Goal: Transaction & Acquisition: Purchase product/service

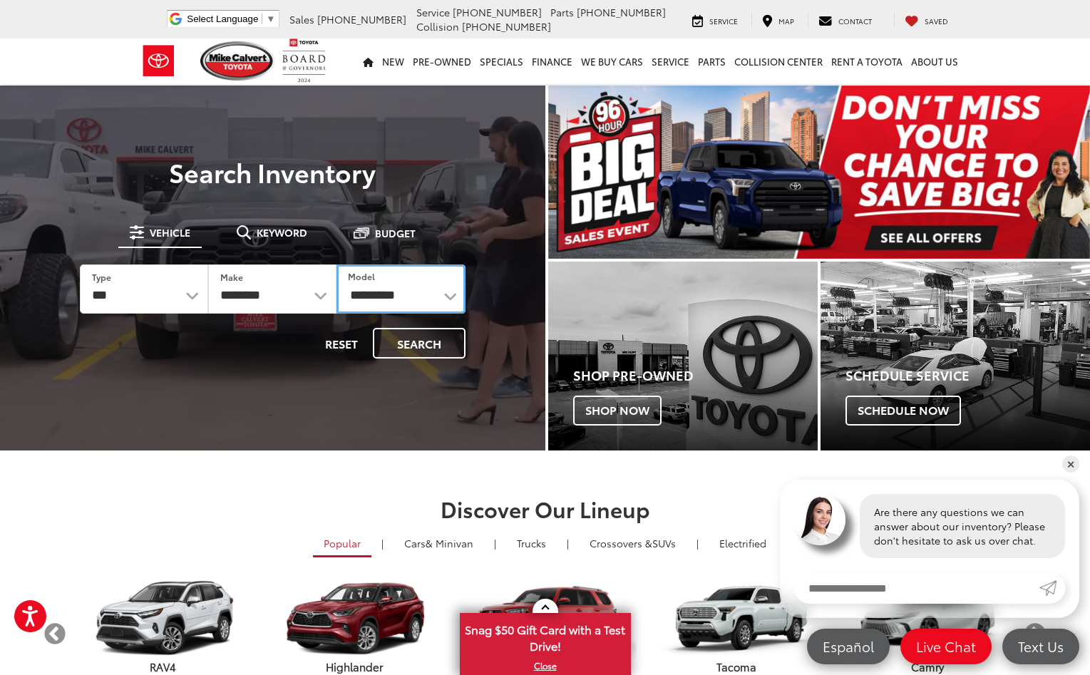
select select "**********"
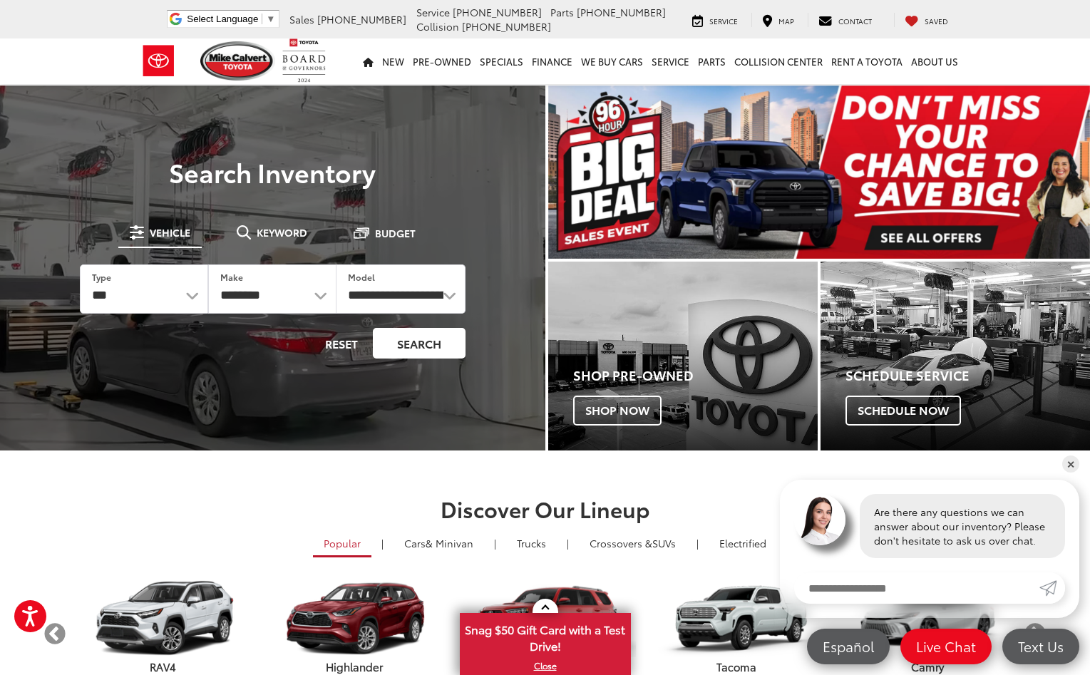
click at [409, 342] on button "Search" at bounding box center [419, 343] width 93 height 31
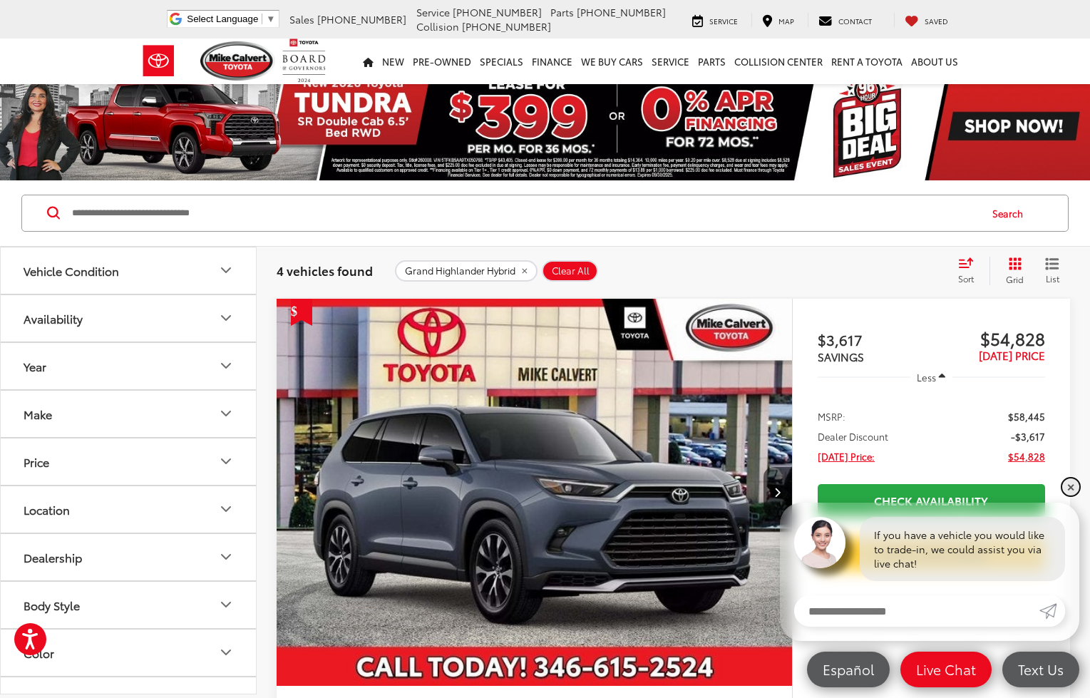
click at [1069, 493] on link "✕" at bounding box center [1070, 486] width 17 height 17
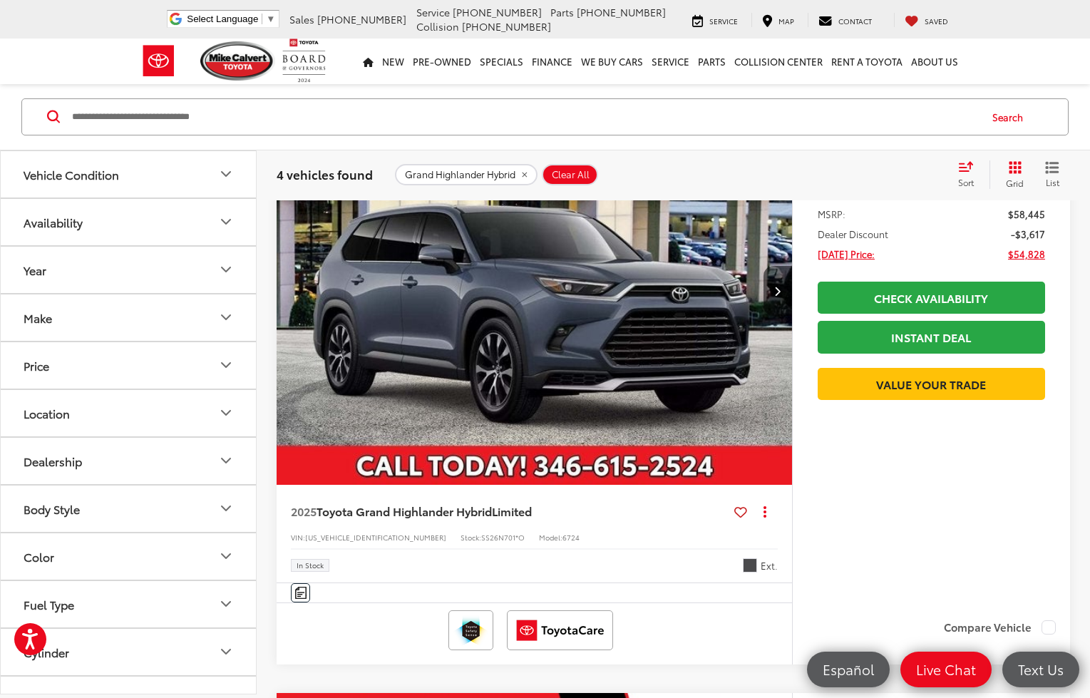
scroll to position [220, 0]
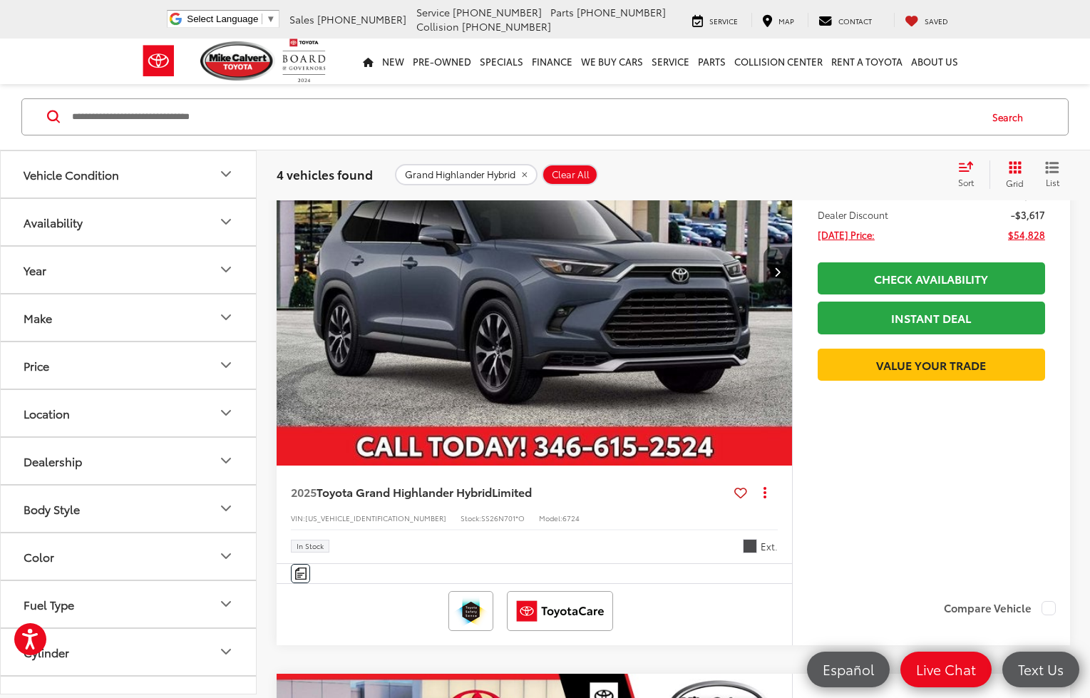
click at [492, 490] on span "Toyota Grand Highlander Hybrid" at bounding box center [404, 491] width 175 height 16
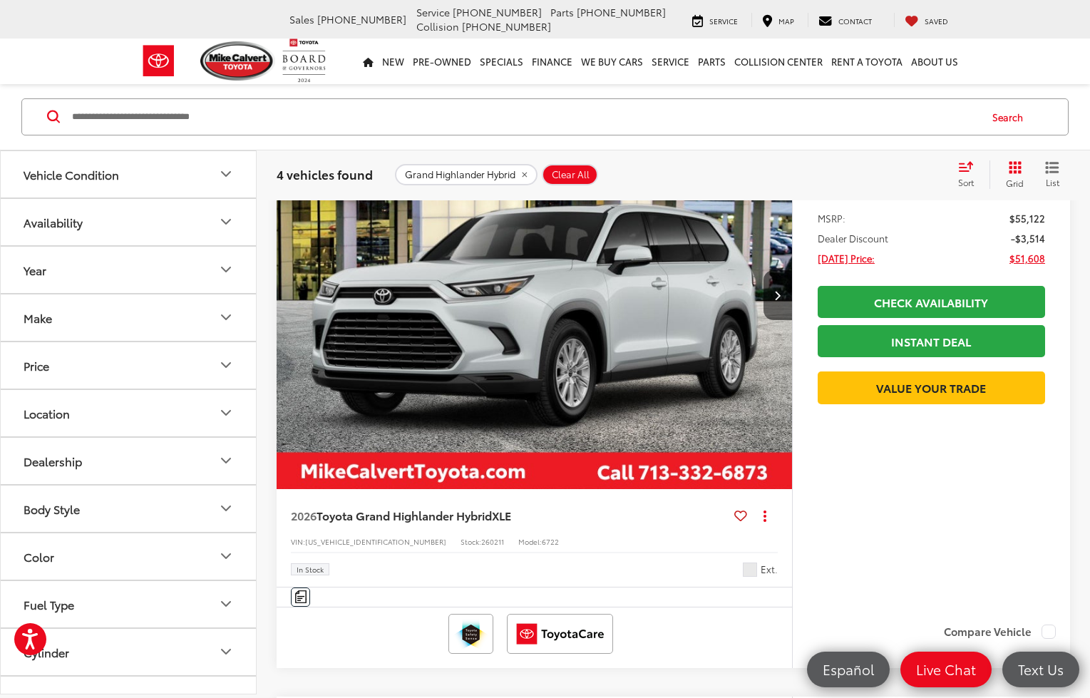
scroll to position [802, 0]
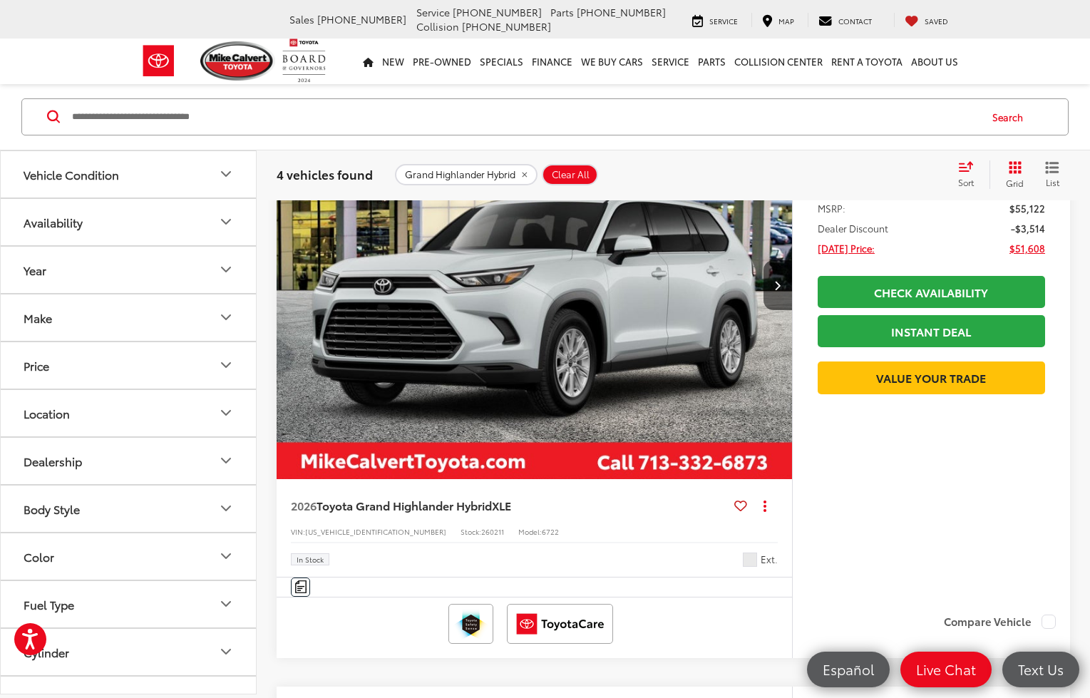
click at [369, 399] on img "2026 Toyota Grand Highlander Hybrid XLE 0" at bounding box center [535, 286] width 518 height 388
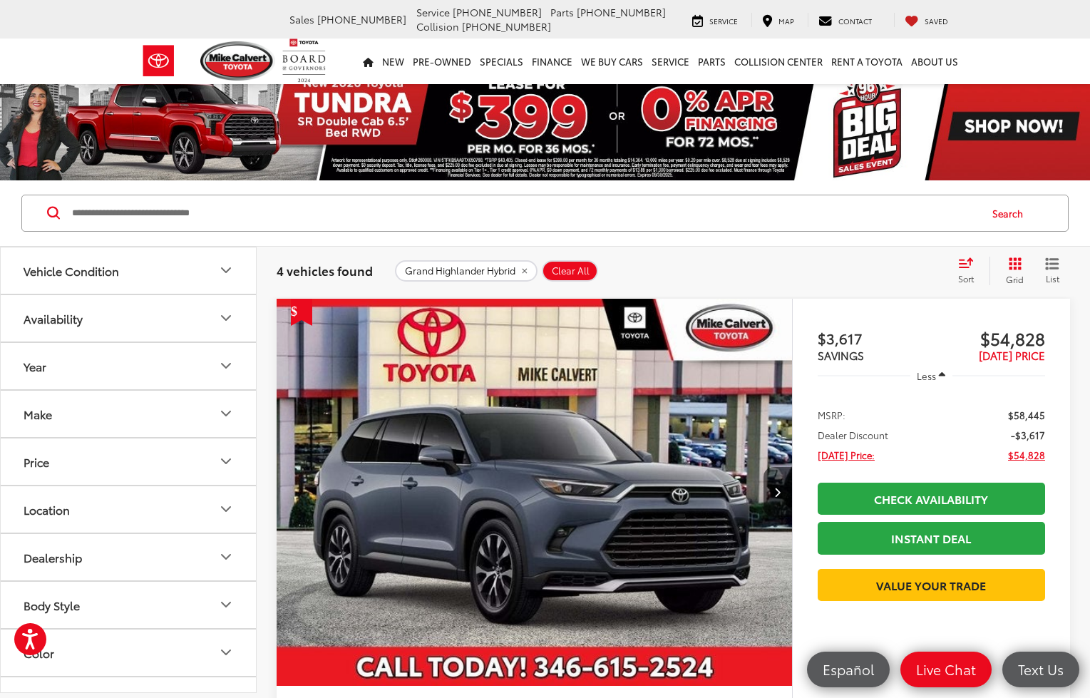
scroll to position [0, 0]
click at [526, 270] on icon "remove Grand%20Highlander%20Hybrid" at bounding box center [524, 271] width 9 height 9
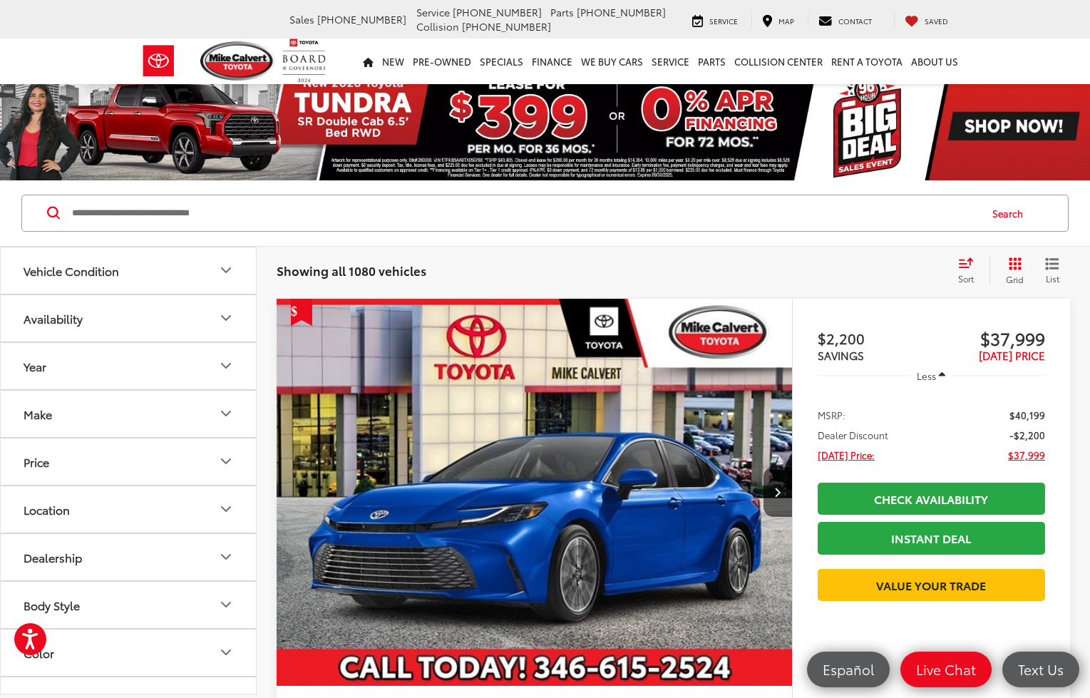
click at [193, 212] on input "Search by Make, Model, or Keyword" at bounding box center [525, 213] width 908 height 34
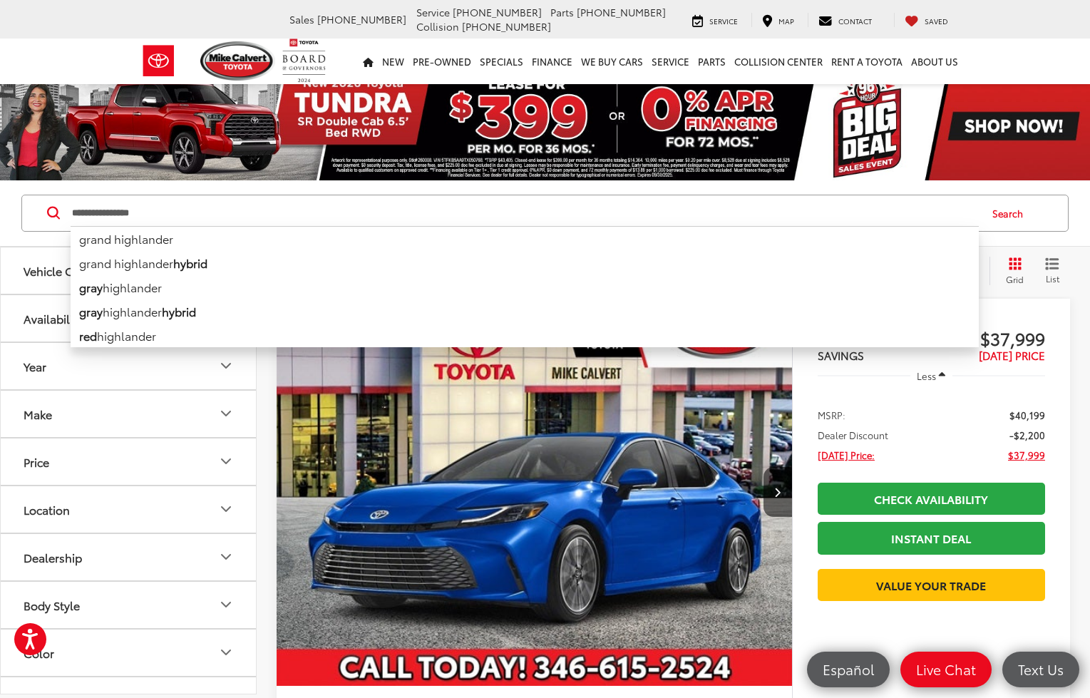
type input "**********"
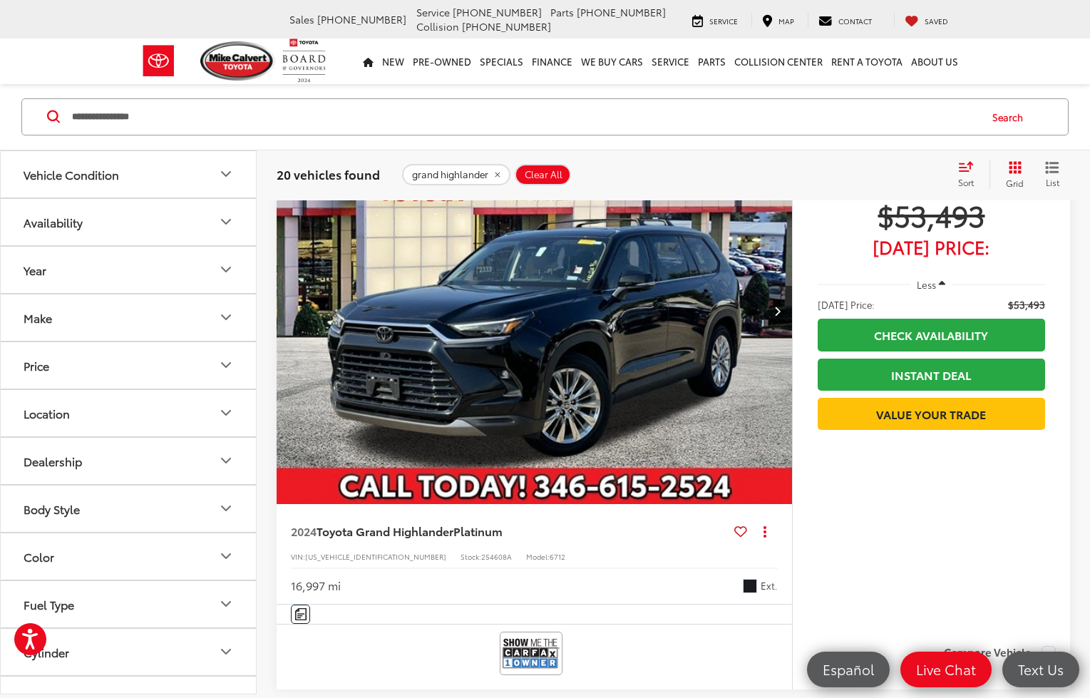
scroll to position [1380, 0]
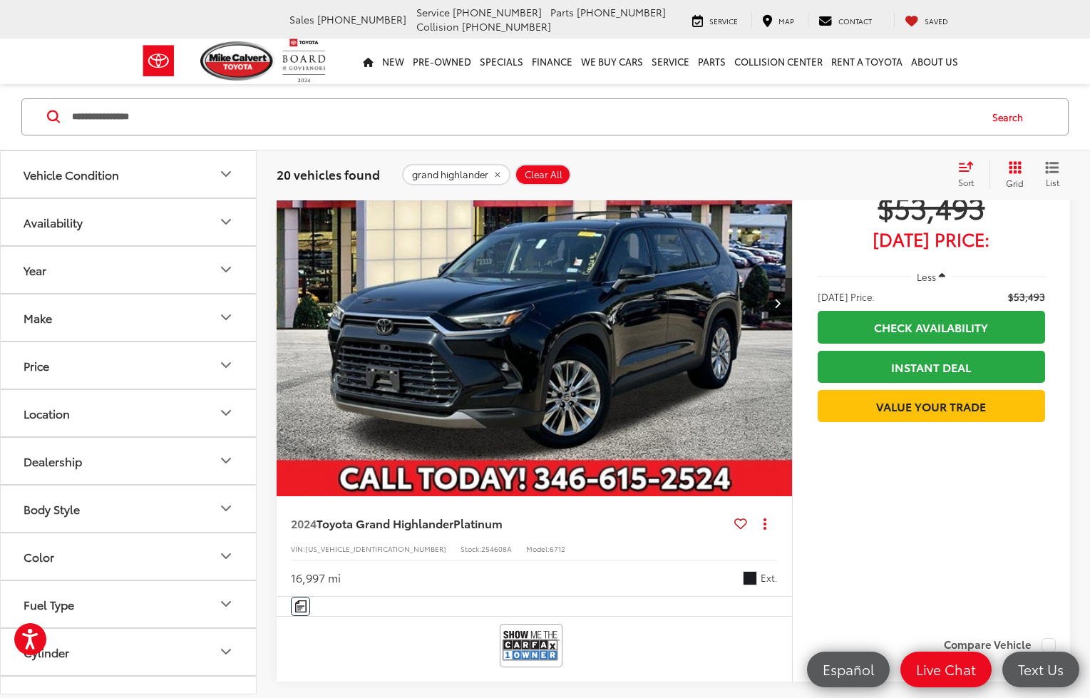
click at [724, 348] on img "2024 Toyota Grand Highlander Platinum 0" at bounding box center [535, 303] width 518 height 388
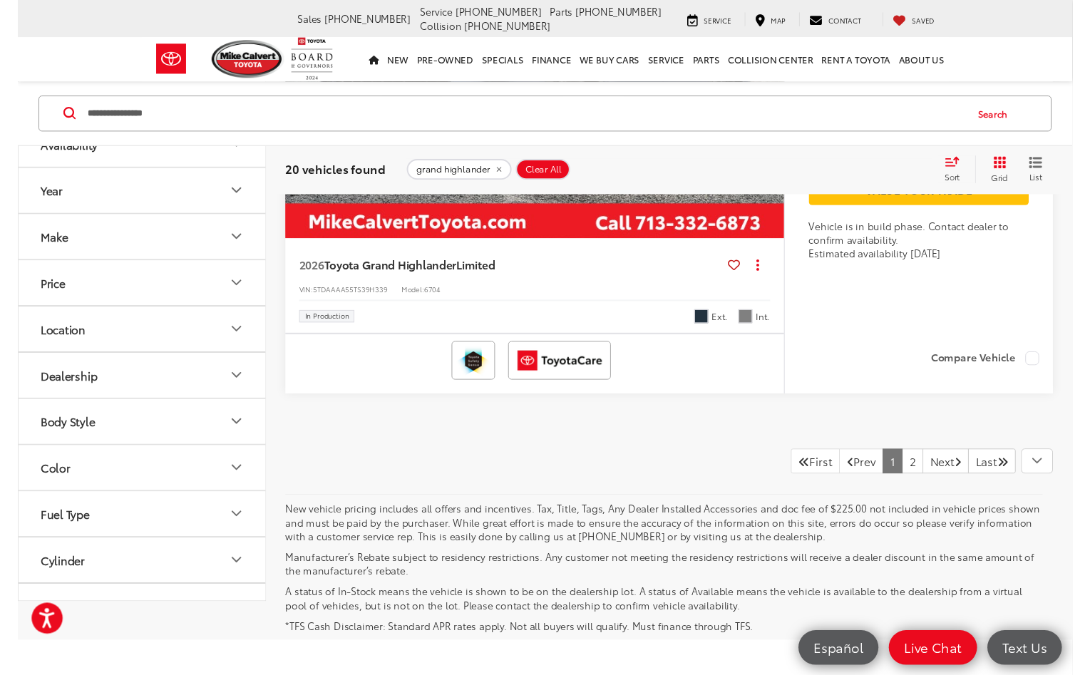
scroll to position [6924, 0]
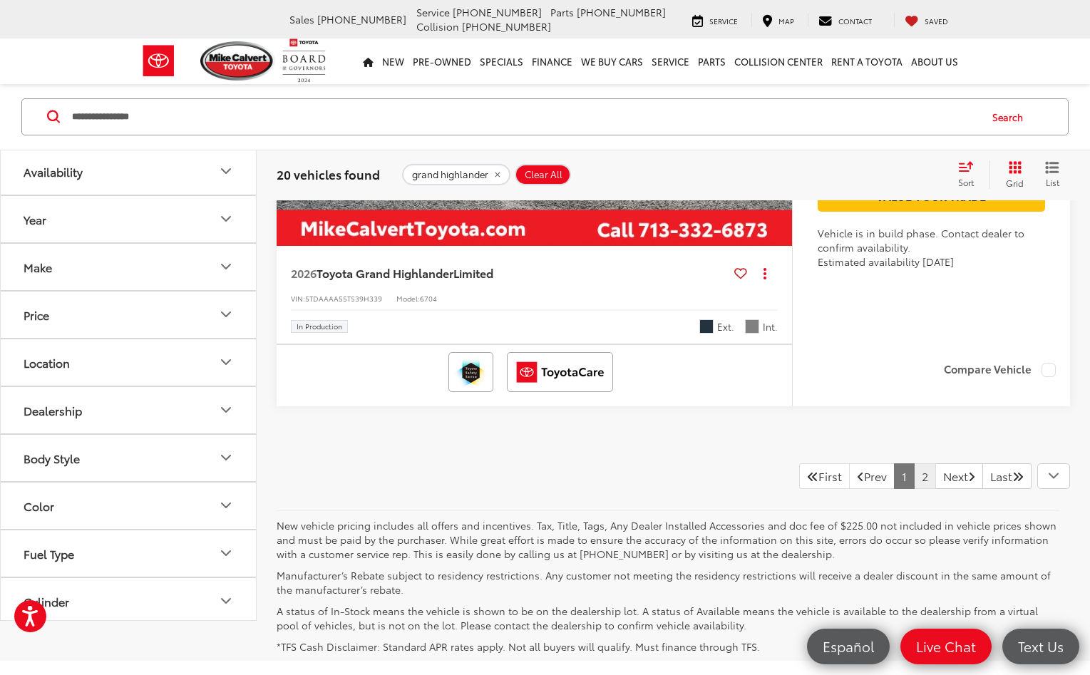
click at [914, 489] on link "2" at bounding box center [925, 476] width 22 height 26
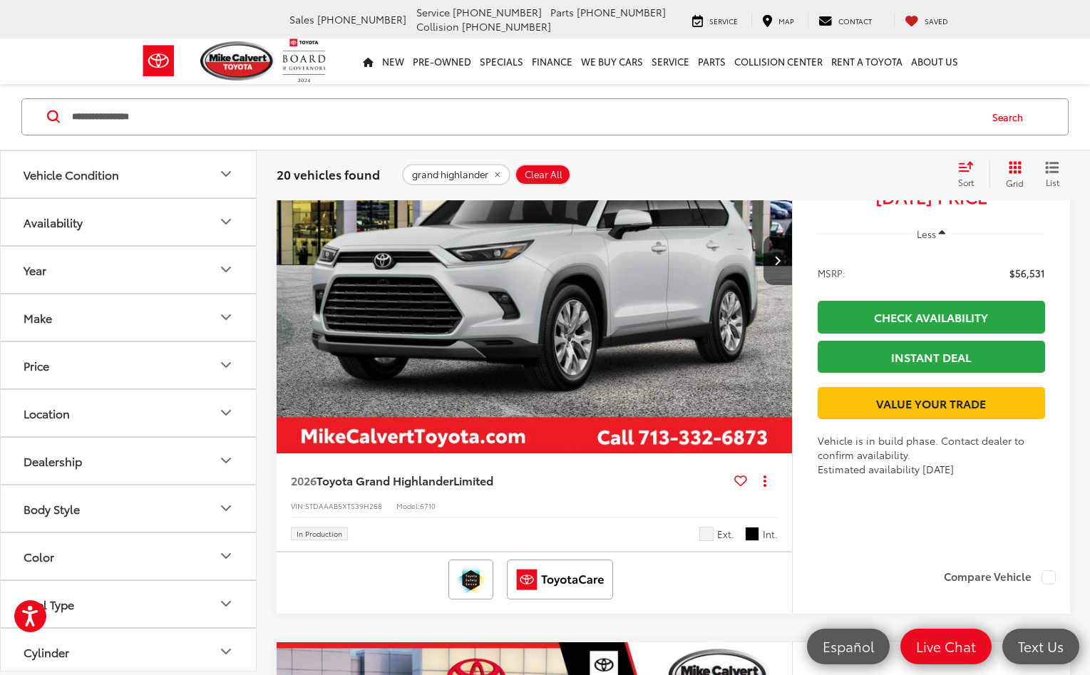
scroll to position [2081, 0]
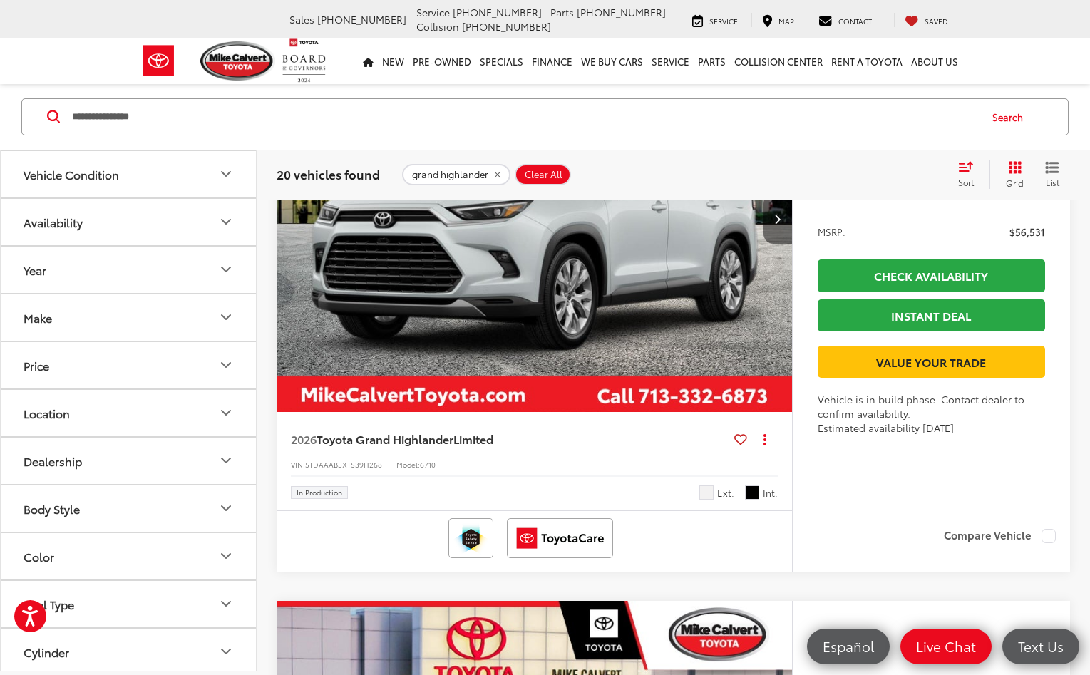
click at [773, 244] on button "Next image" at bounding box center [778, 219] width 29 height 50
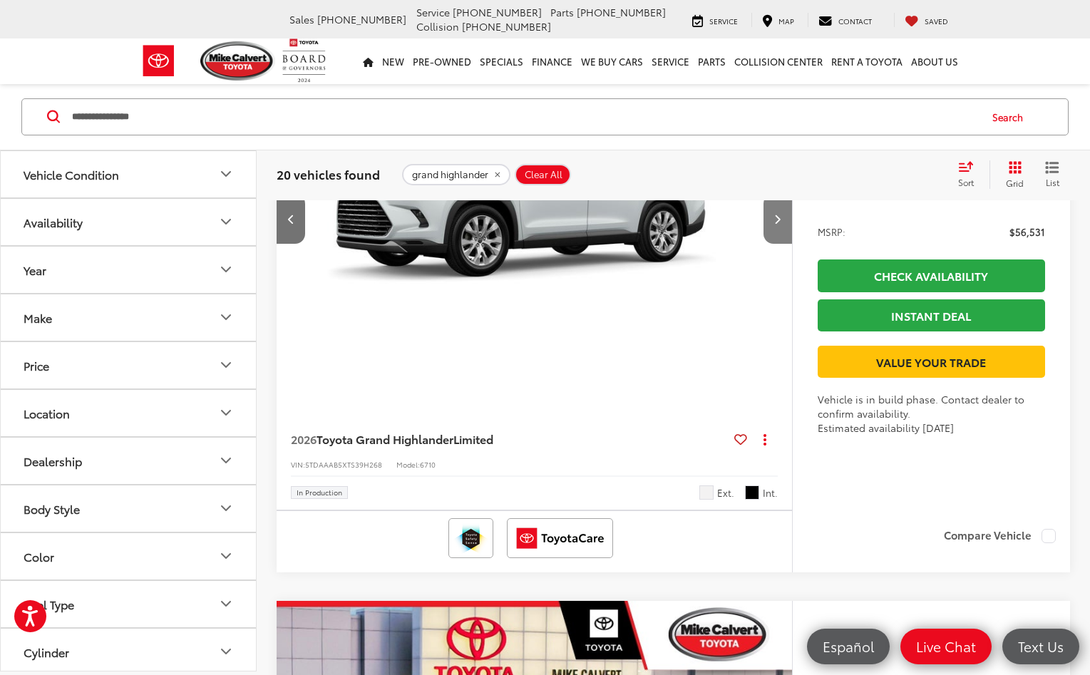
click at [773, 244] on button "Next image" at bounding box center [778, 219] width 29 height 50
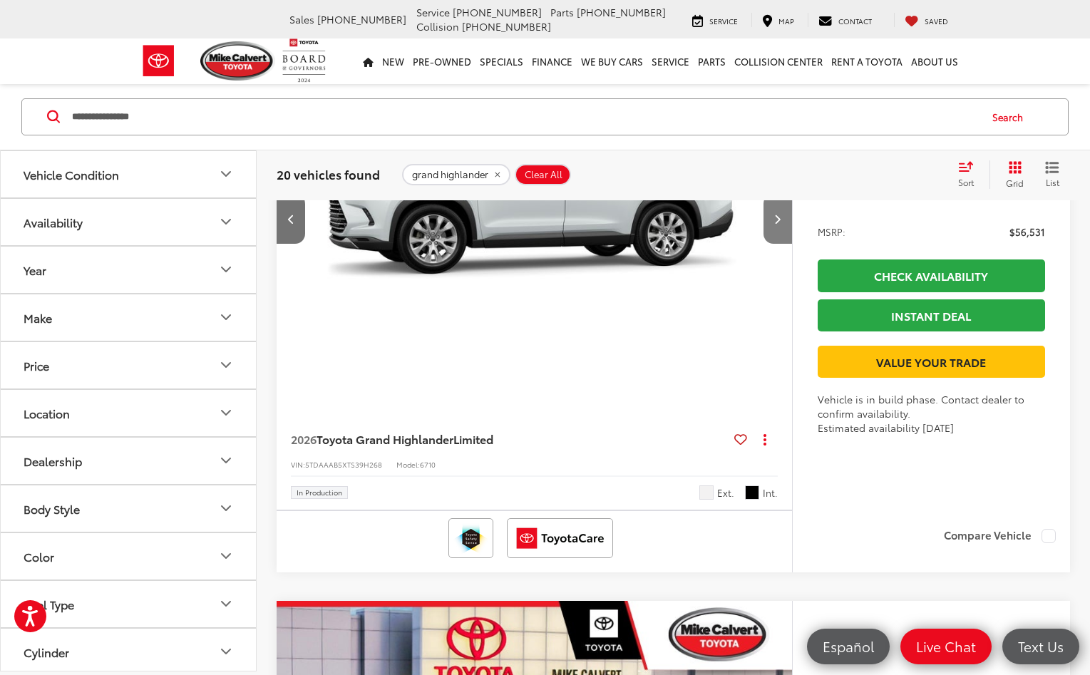
click at [773, 244] on button "Next image" at bounding box center [778, 219] width 29 height 50
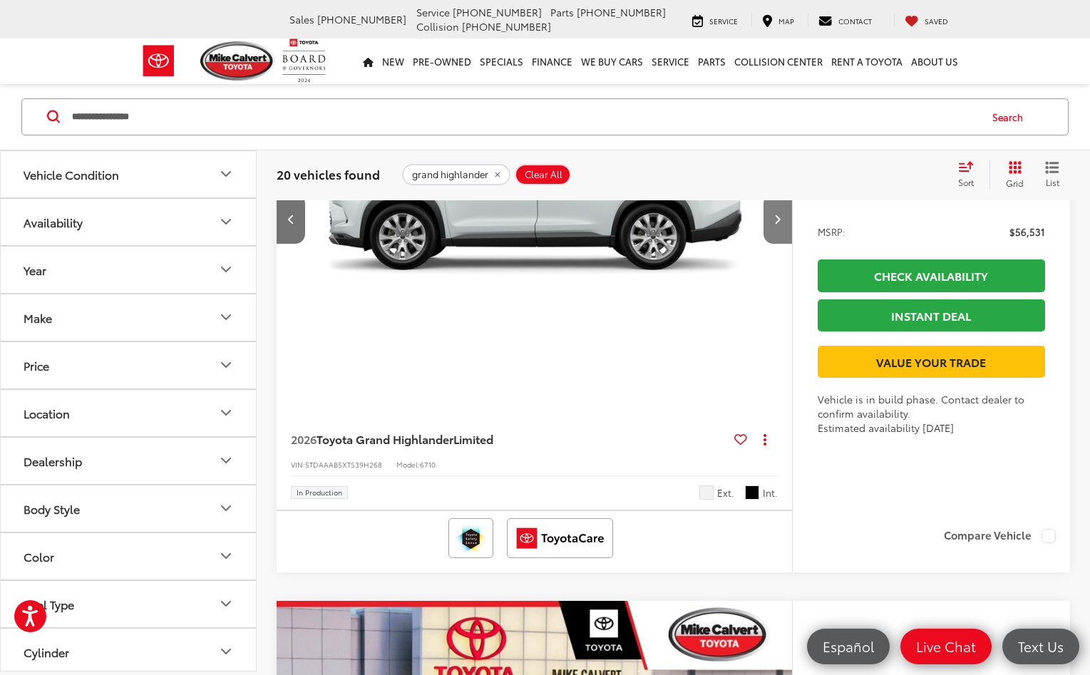
click at [773, 244] on button "Next image" at bounding box center [778, 219] width 29 height 50
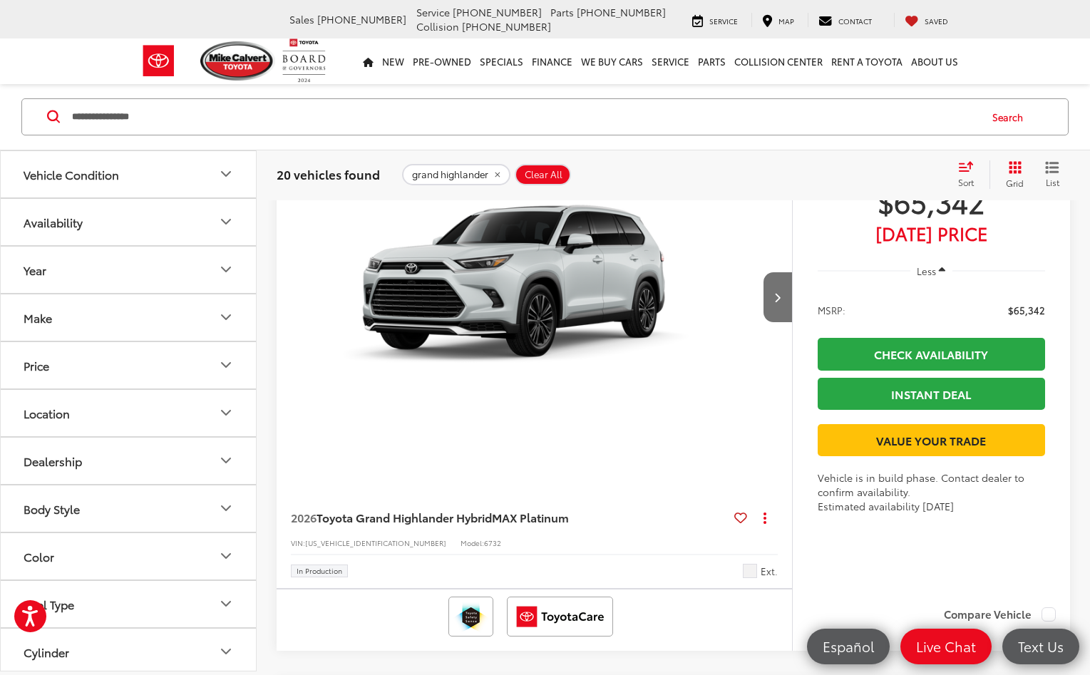
scroll to position [3814, 0]
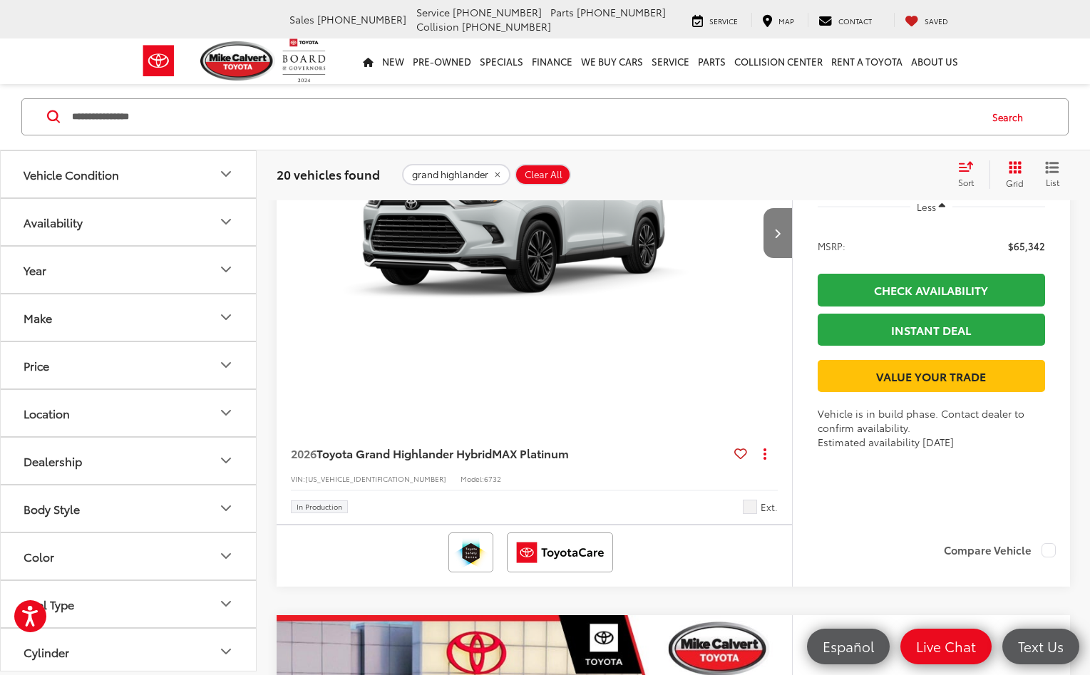
click at [778, 238] on icon "Next image" at bounding box center [777, 233] width 6 height 10
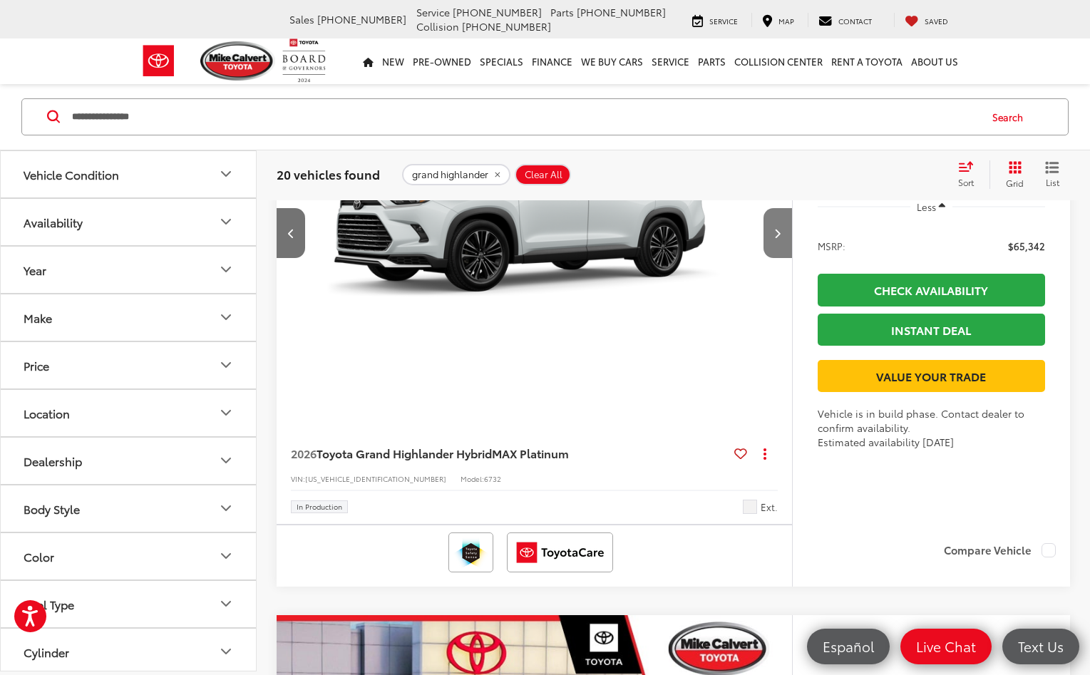
click at [778, 238] on icon "Next image" at bounding box center [777, 233] width 6 height 10
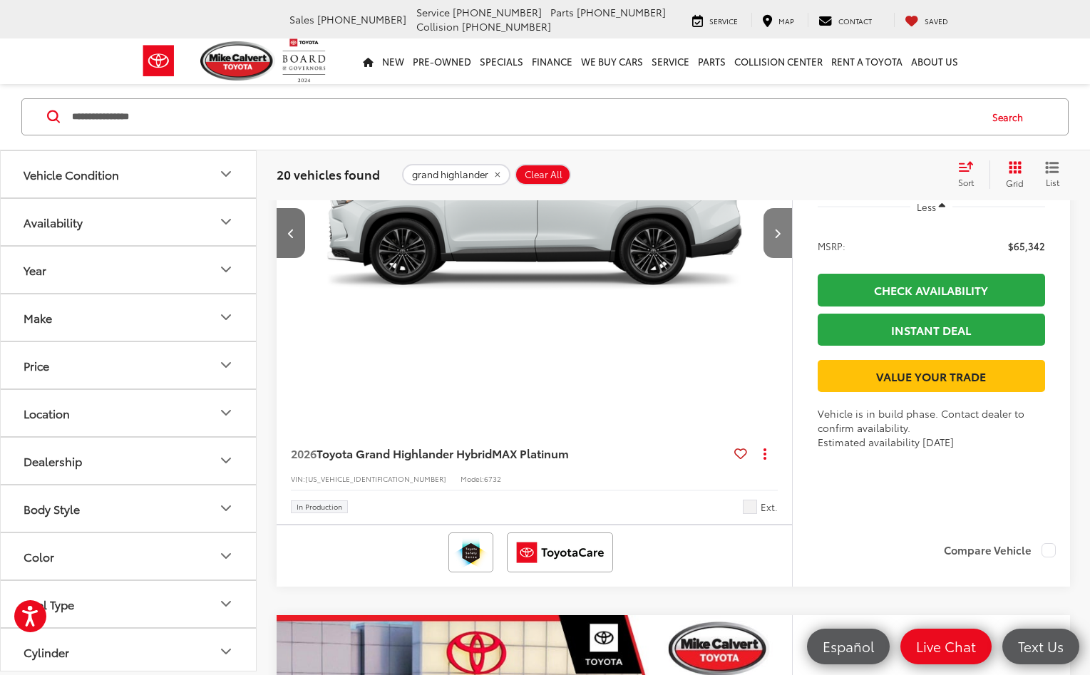
click at [778, 238] on icon "Next image" at bounding box center [777, 233] width 6 height 10
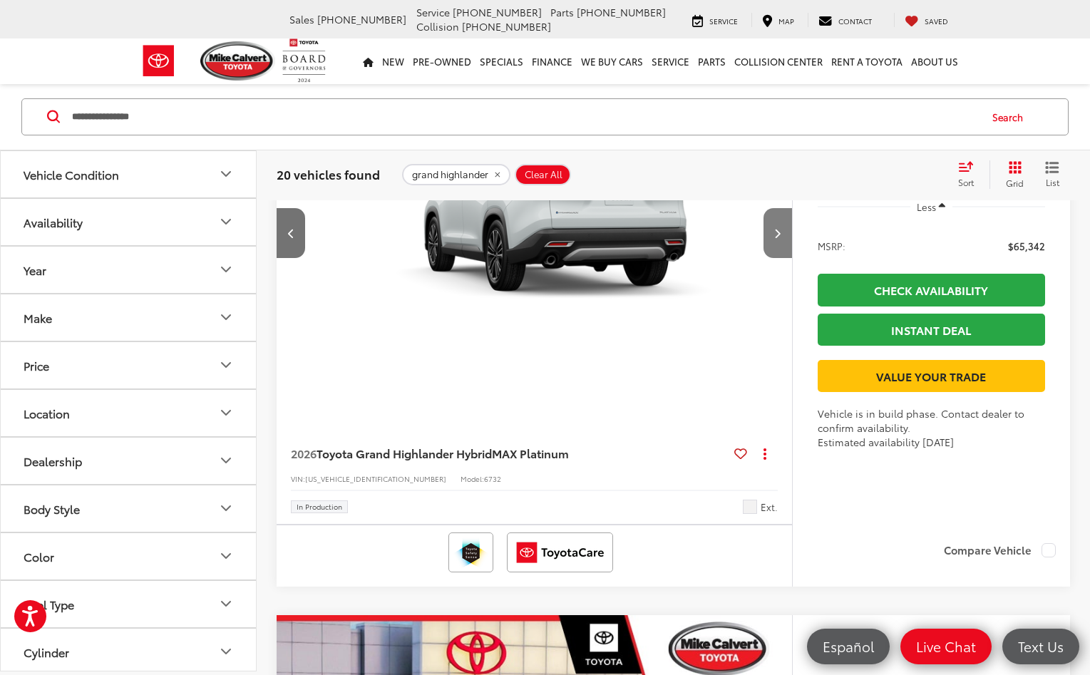
click at [778, 238] on icon "Next image" at bounding box center [777, 233] width 6 height 10
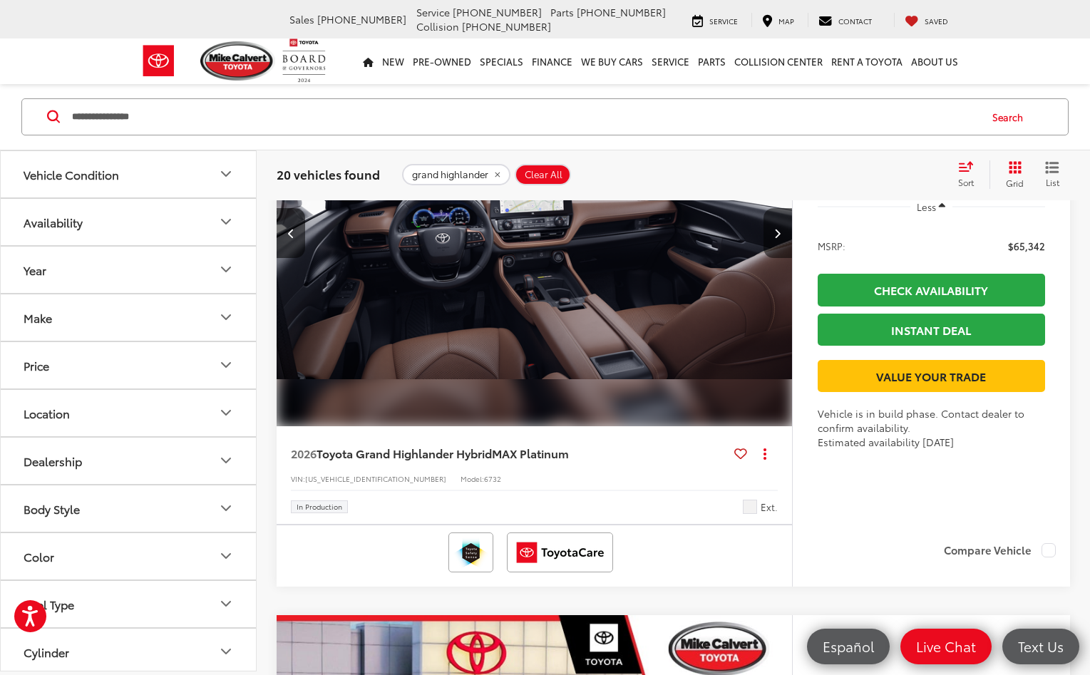
click at [778, 238] on icon "Next image" at bounding box center [777, 233] width 6 height 10
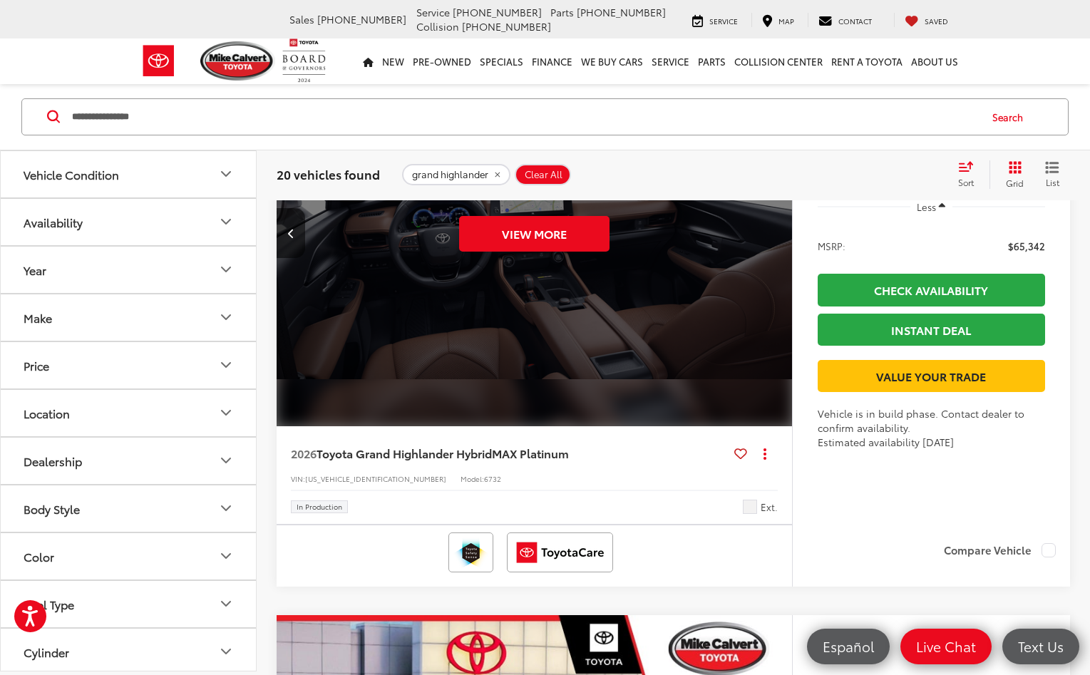
click at [778, 301] on div "View More" at bounding box center [535, 233] width 518 height 388
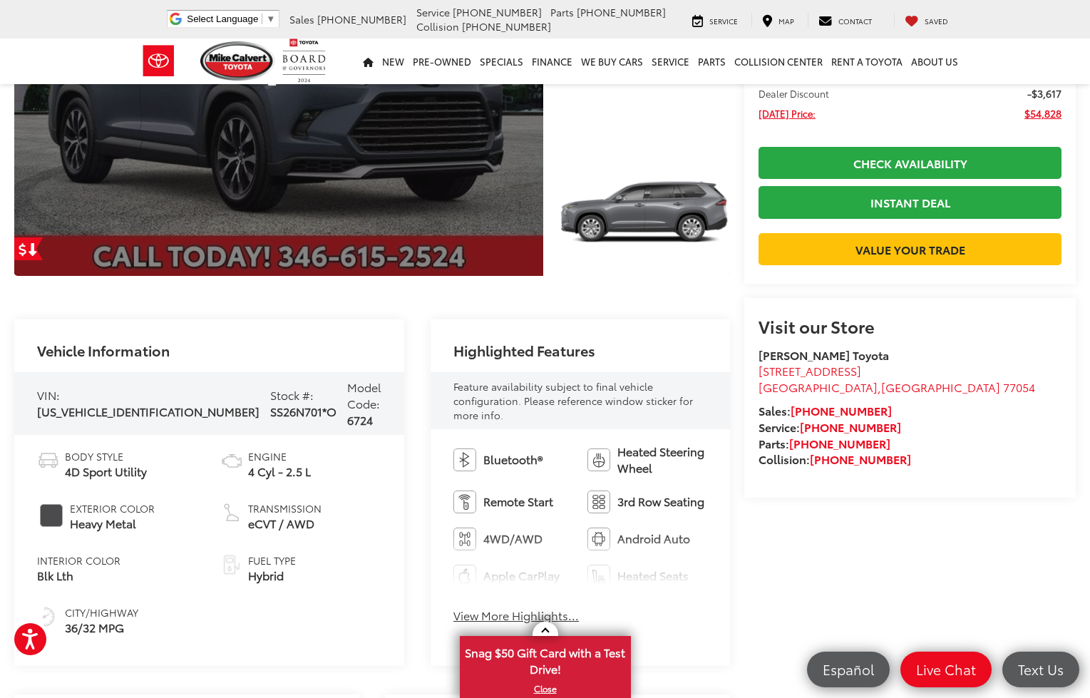
scroll to position [257, 0]
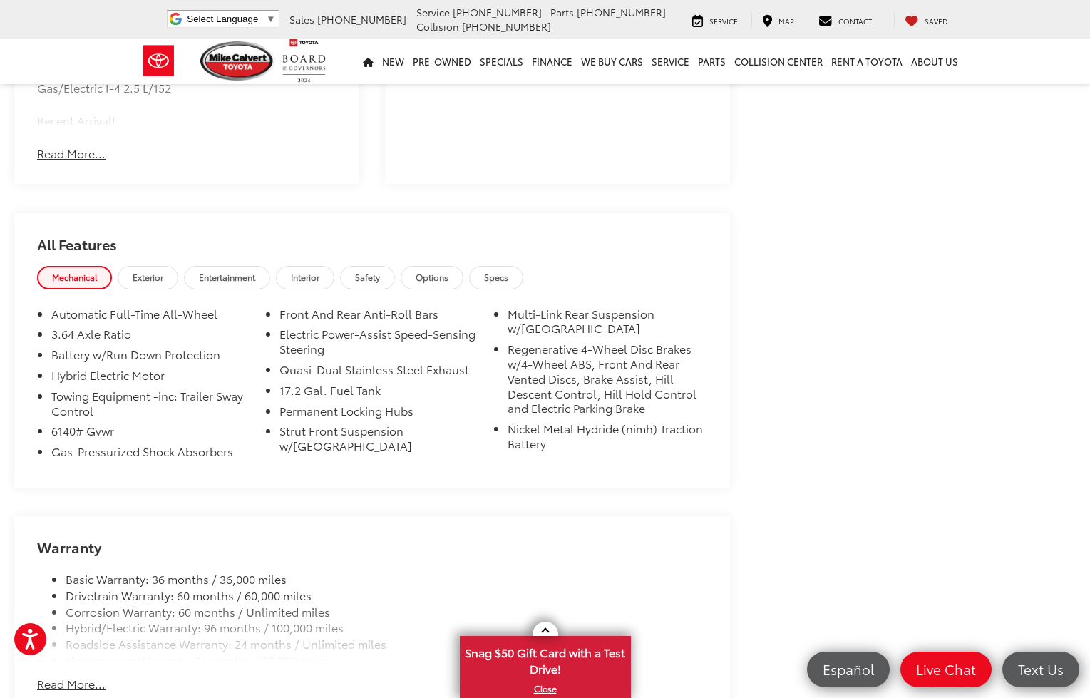
scroll to position [1032, 0]
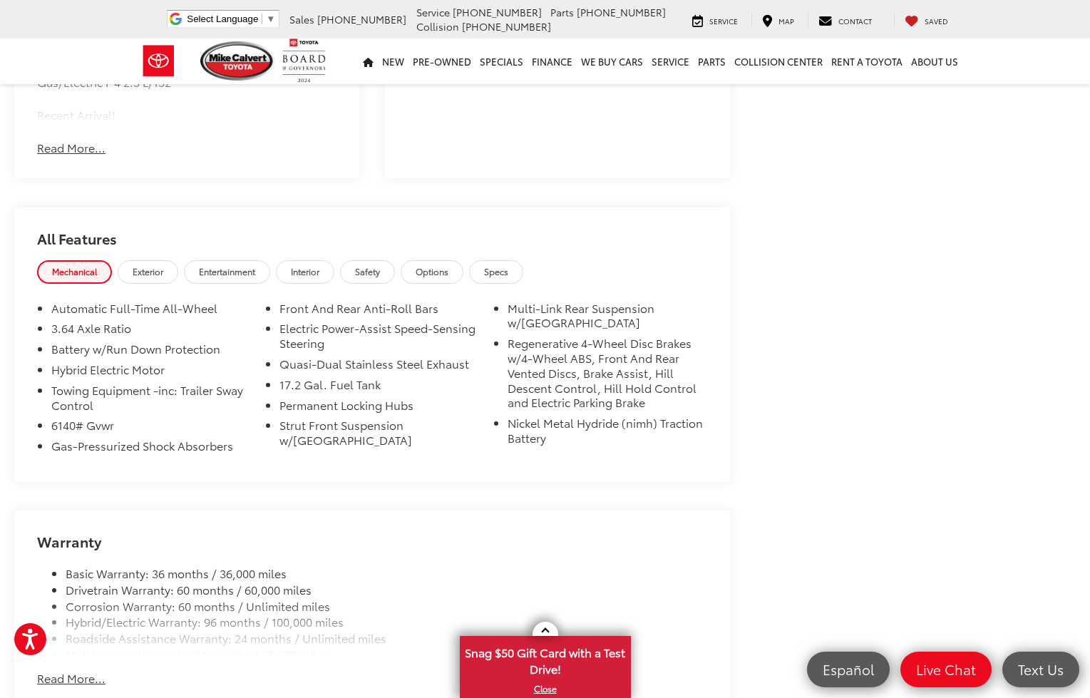
click at [329, 260] on link "Interior" at bounding box center [305, 272] width 58 height 24
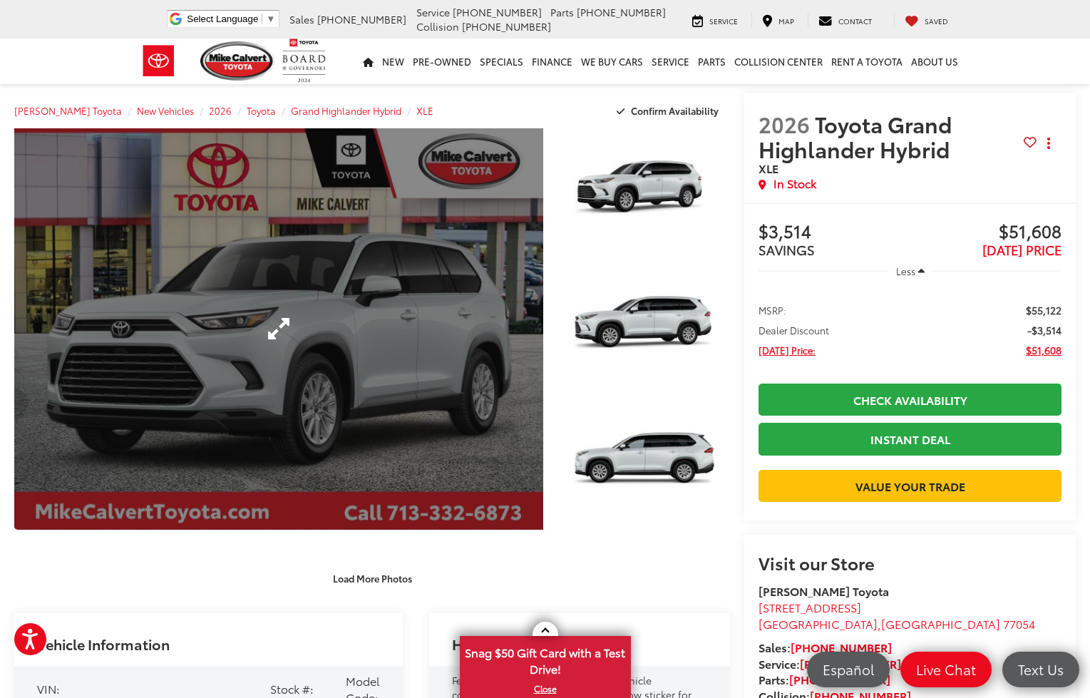
scroll to position [0, 0]
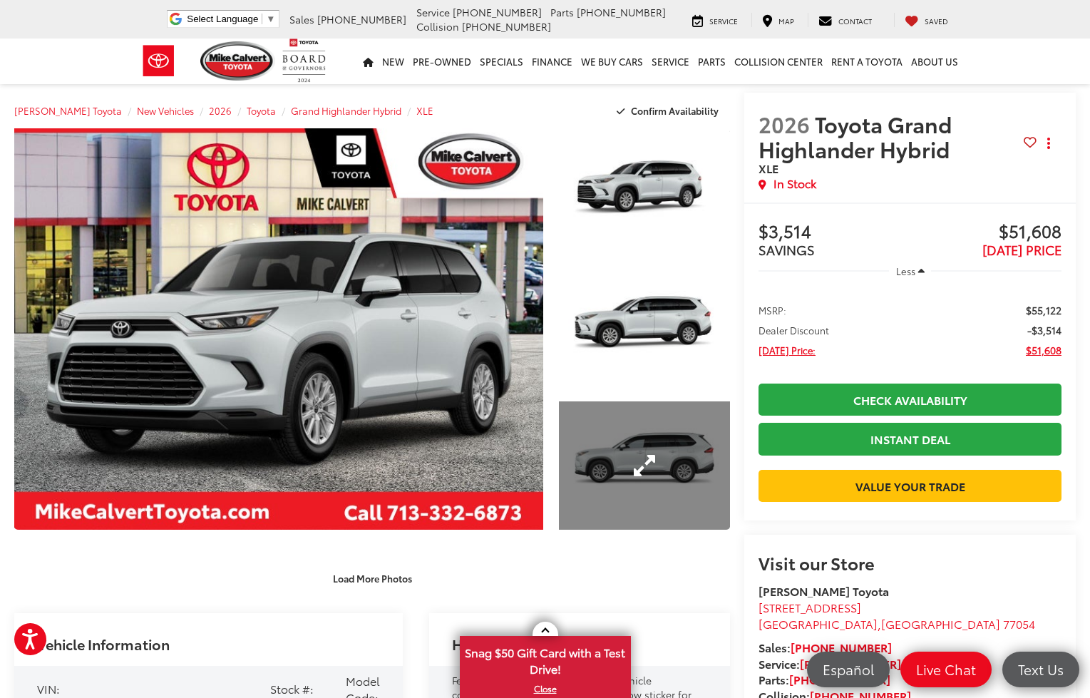
click at [642, 477] on link "Expand Photo 3" at bounding box center [644, 465] width 171 height 128
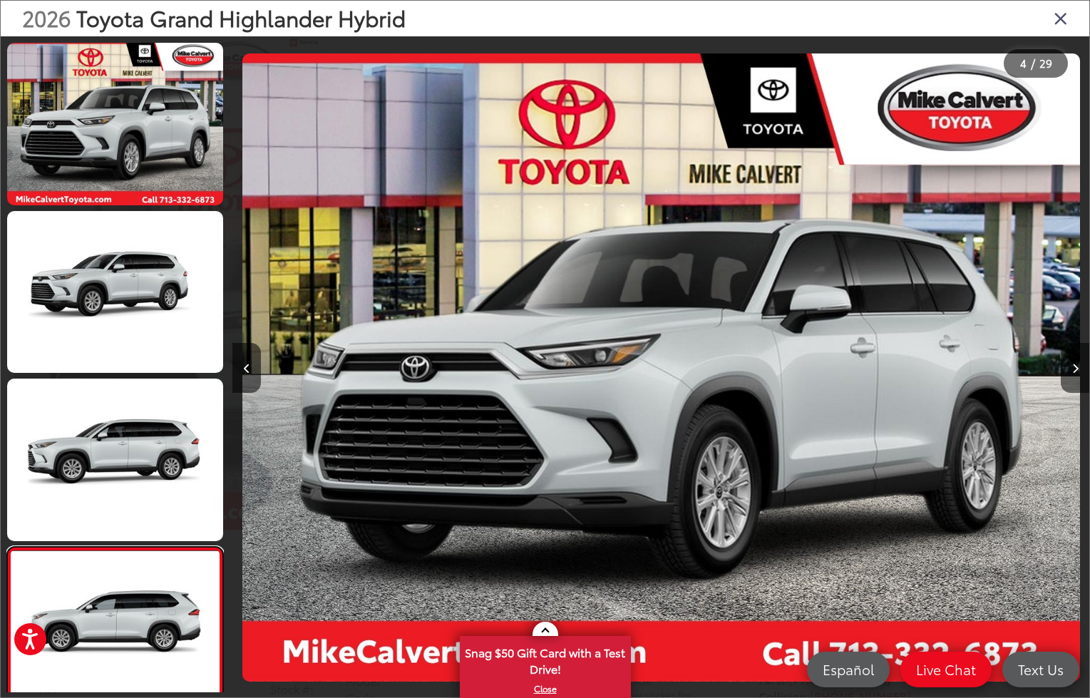
scroll to position [305, 0]
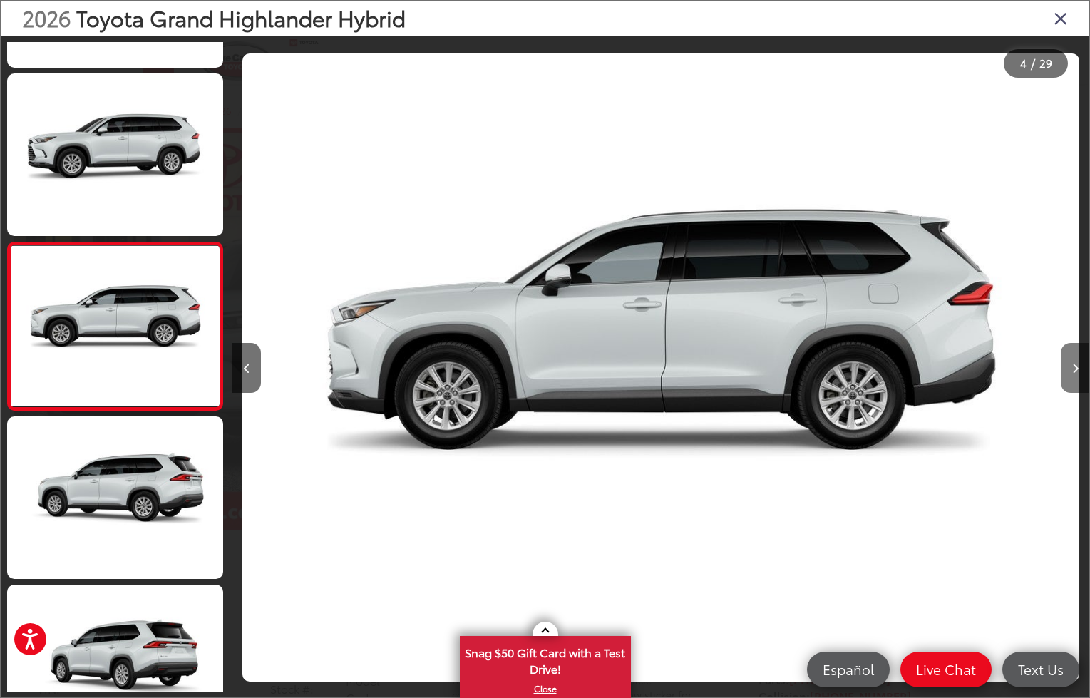
click at [1073, 374] on button "Next image" at bounding box center [1075, 368] width 29 height 50
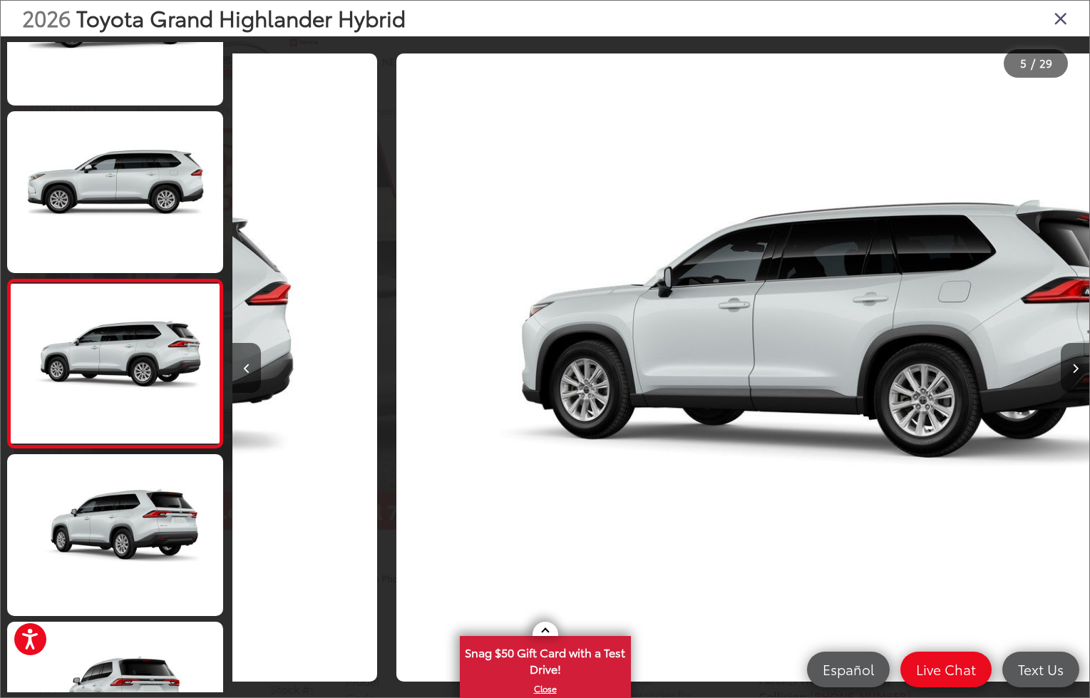
scroll to position [473, 0]
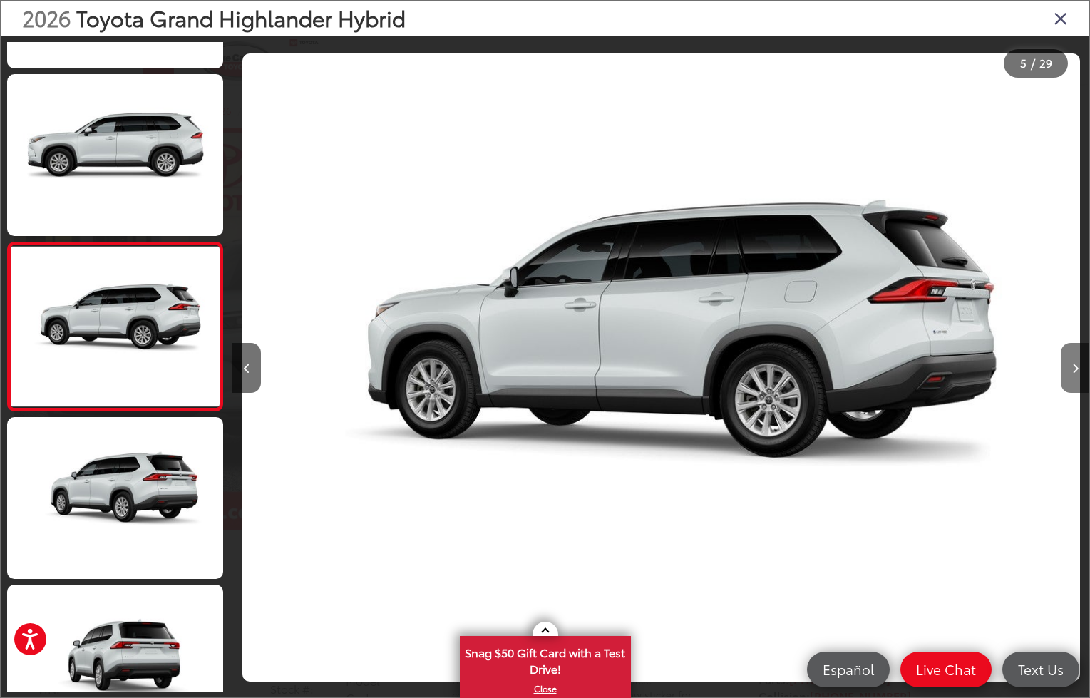
click at [1073, 374] on button "Next image" at bounding box center [1075, 368] width 29 height 50
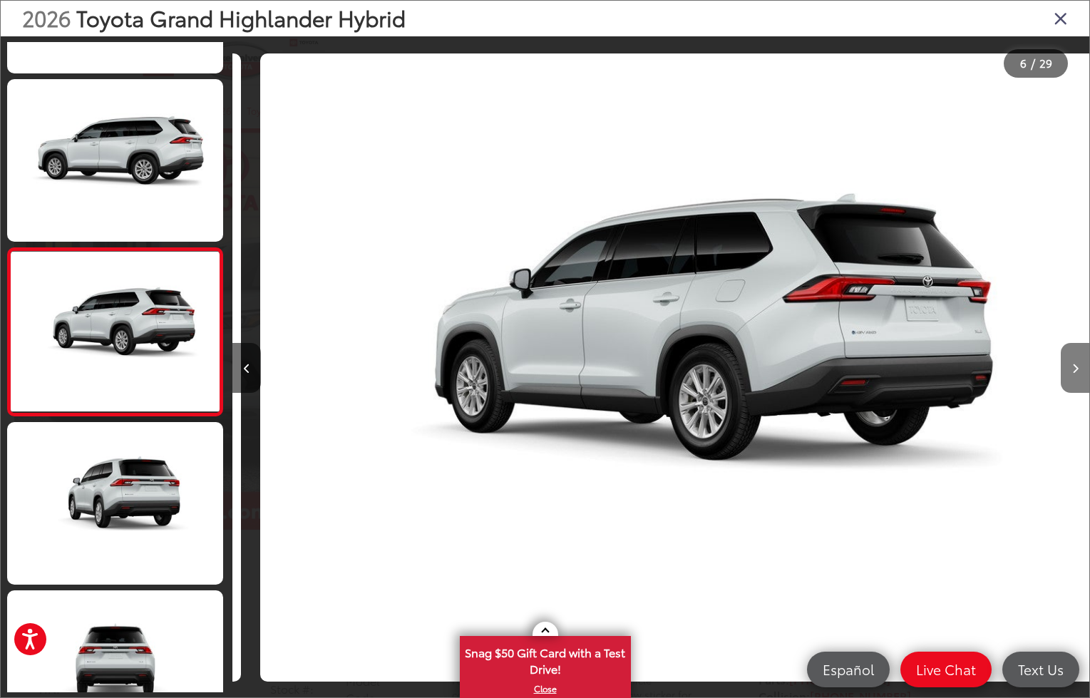
scroll to position [0, 4284]
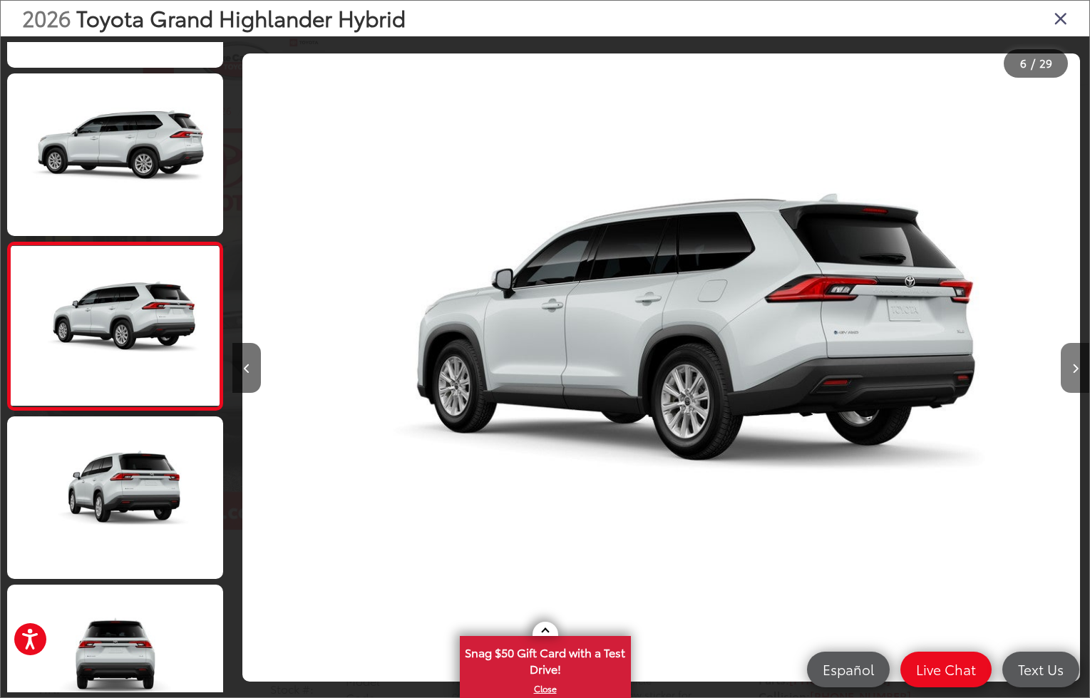
click at [1073, 374] on button "Next image" at bounding box center [1075, 368] width 29 height 50
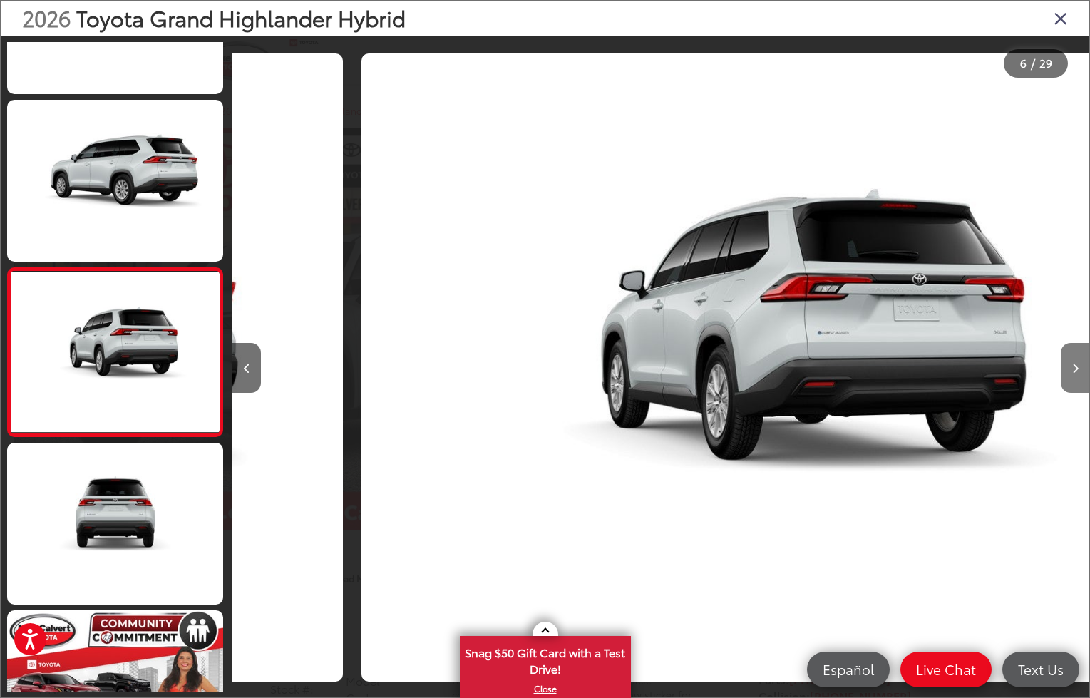
scroll to position [0, 5141]
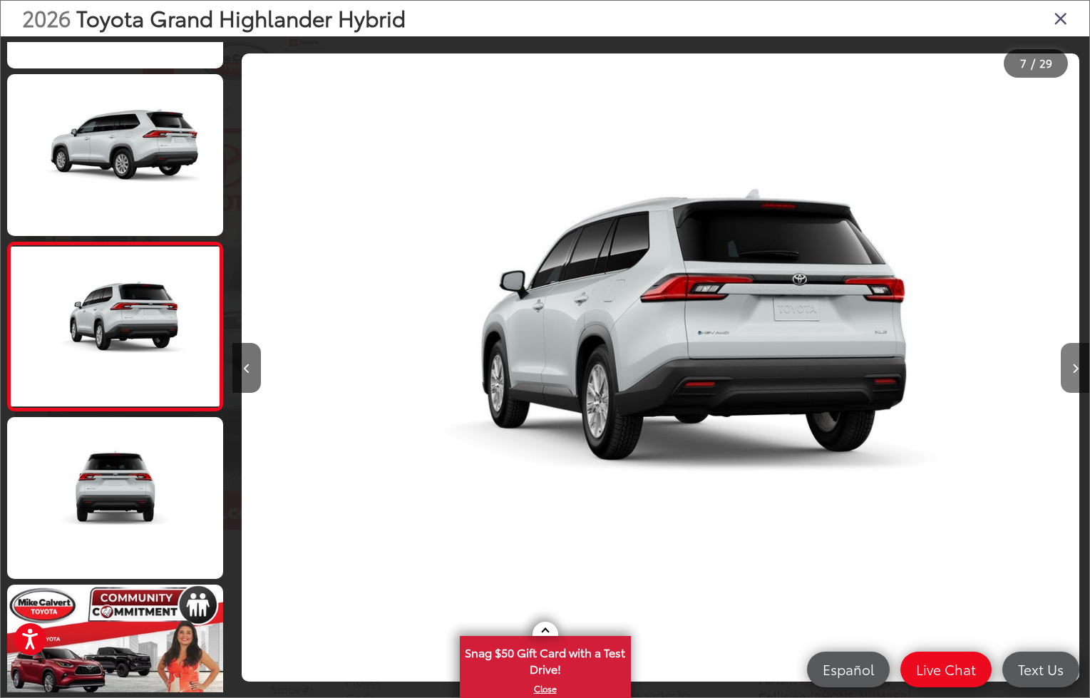
click at [1073, 374] on button "Next image" at bounding box center [1075, 368] width 29 height 50
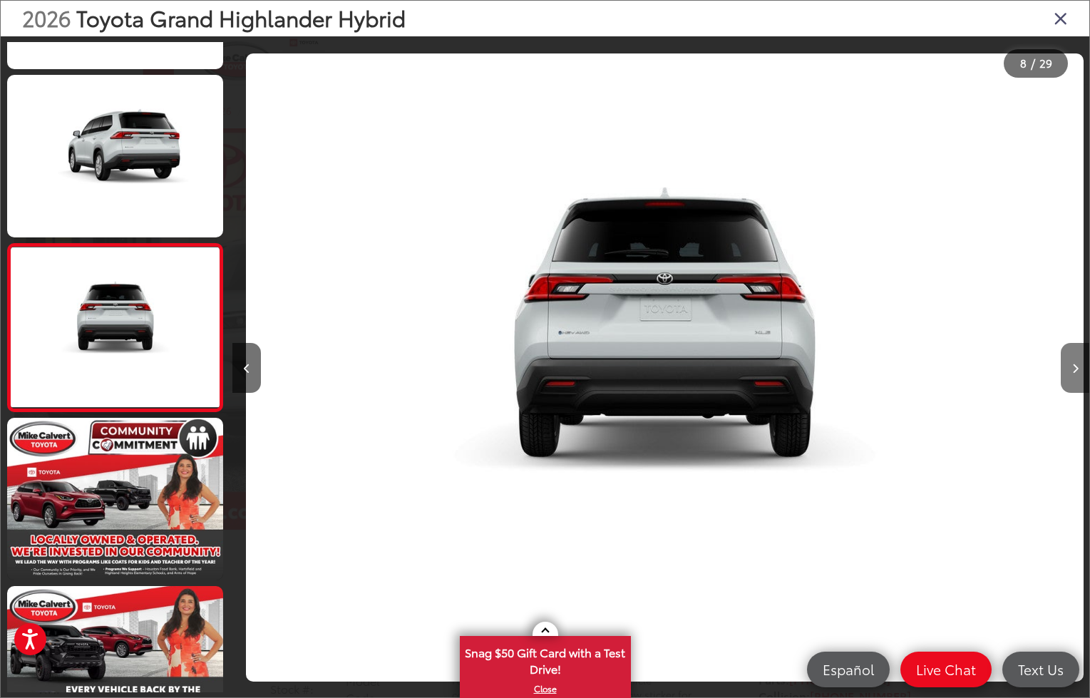
scroll to position [977, 0]
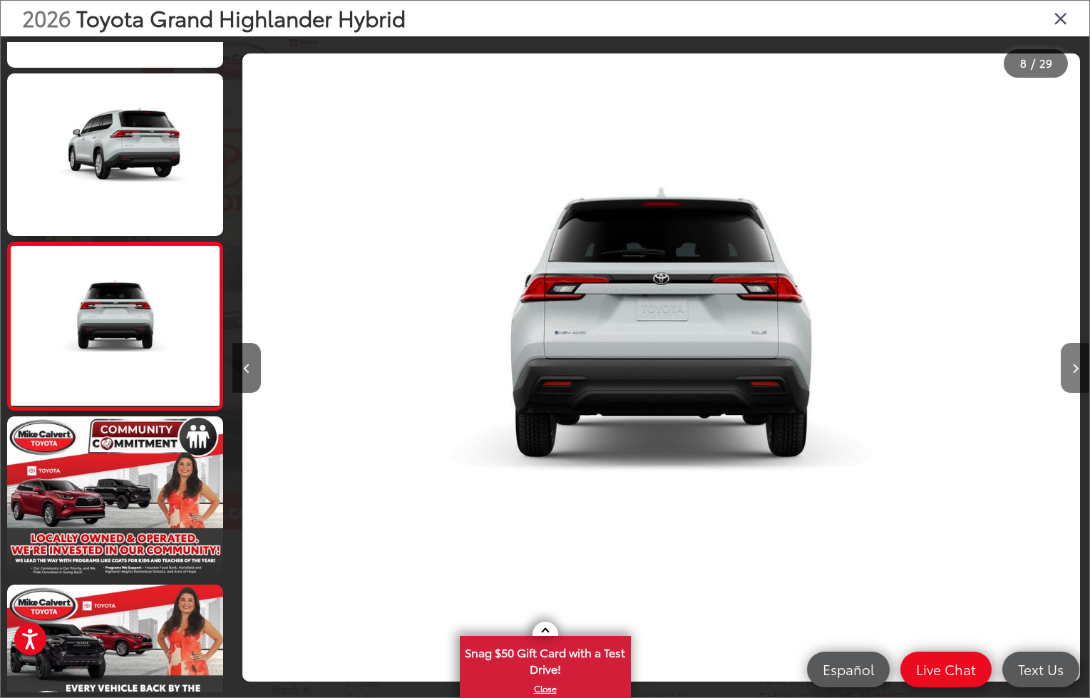
click at [1073, 374] on button "Next image" at bounding box center [1075, 368] width 29 height 50
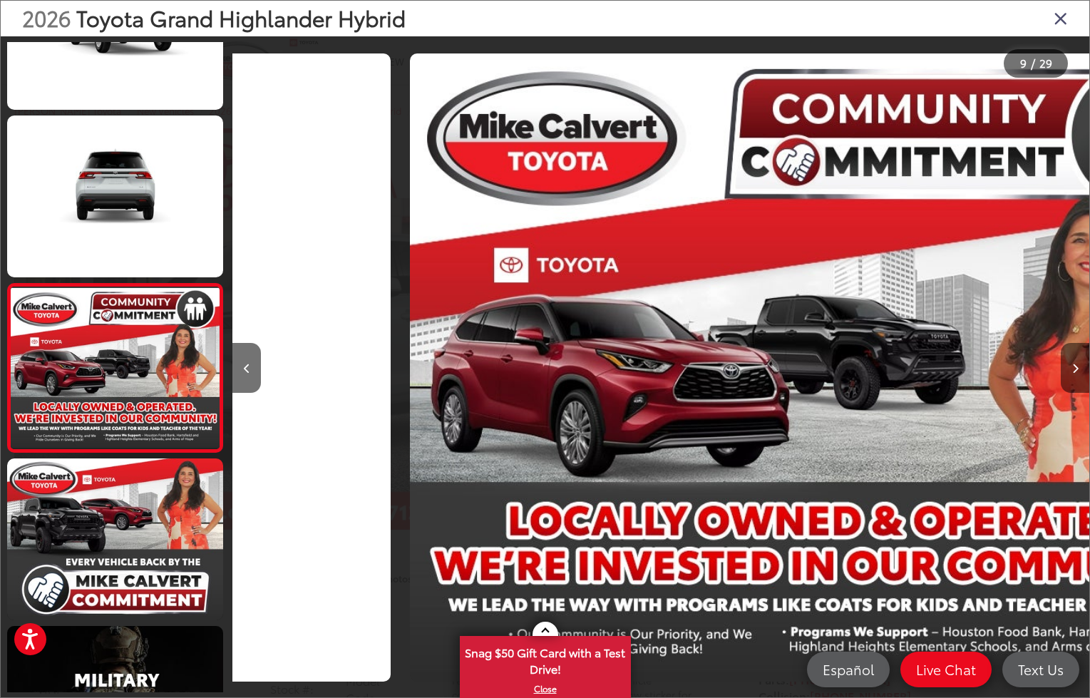
scroll to position [0, 0]
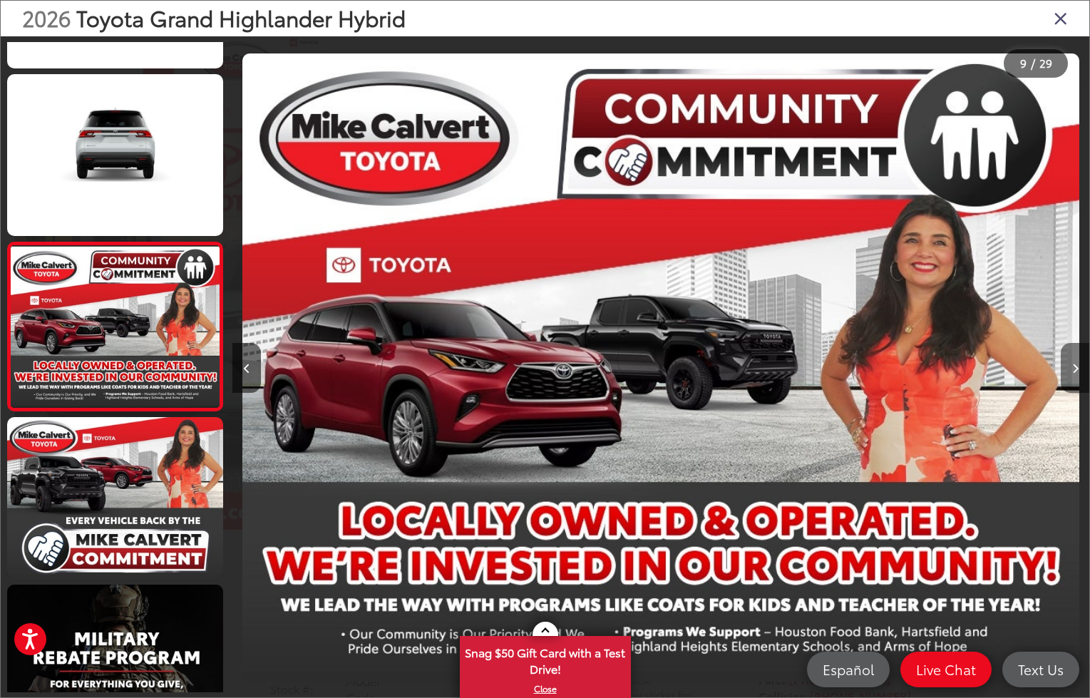
click at [1073, 374] on button "Next image" at bounding box center [1075, 368] width 29 height 50
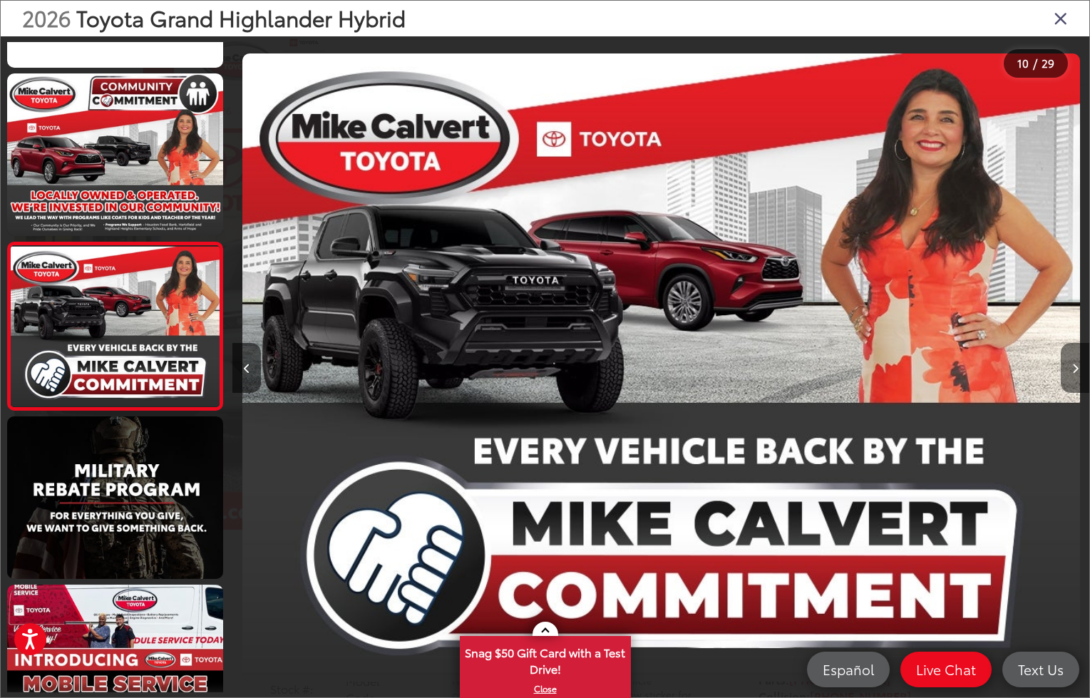
click at [1073, 374] on button "Next image" at bounding box center [1075, 368] width 29 height 50
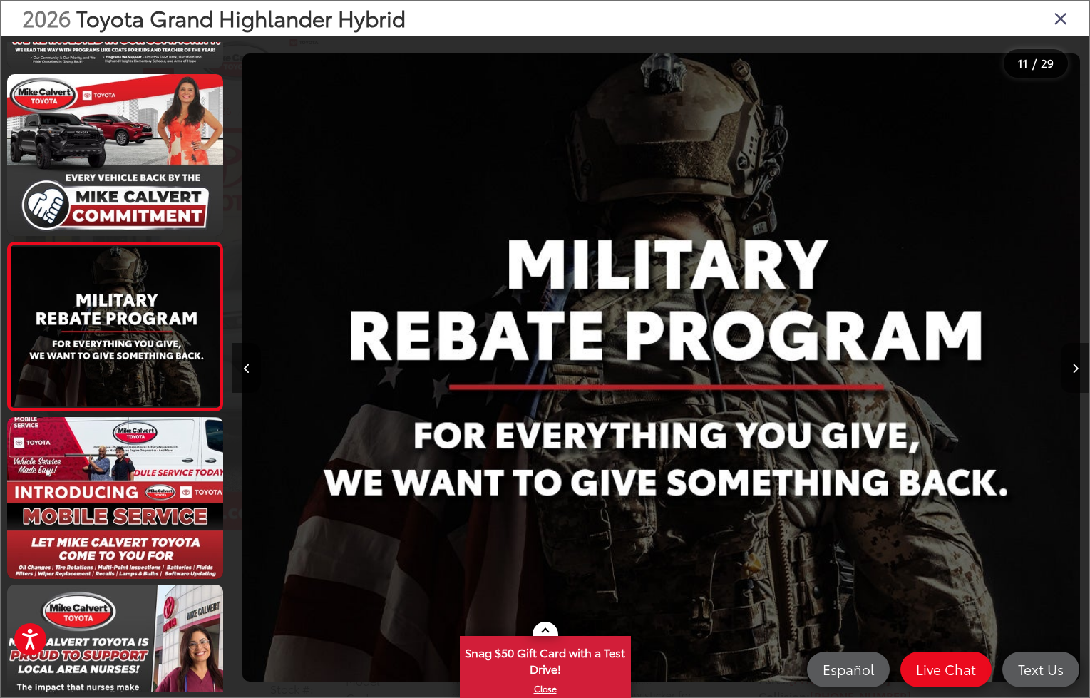
click at [1073, 374] on button "Next image" at bounding box center [1075, 368] width 29 height 50
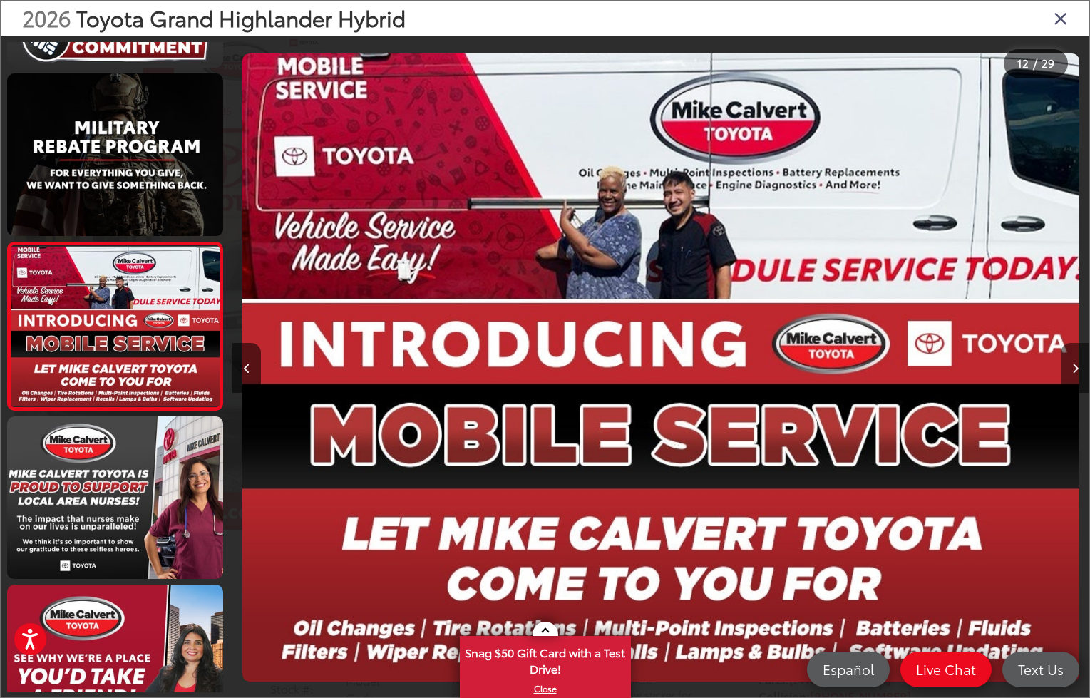
click at [1073, 374] on button "Next image" at bounding box center [1075, 368] width 29 height 50
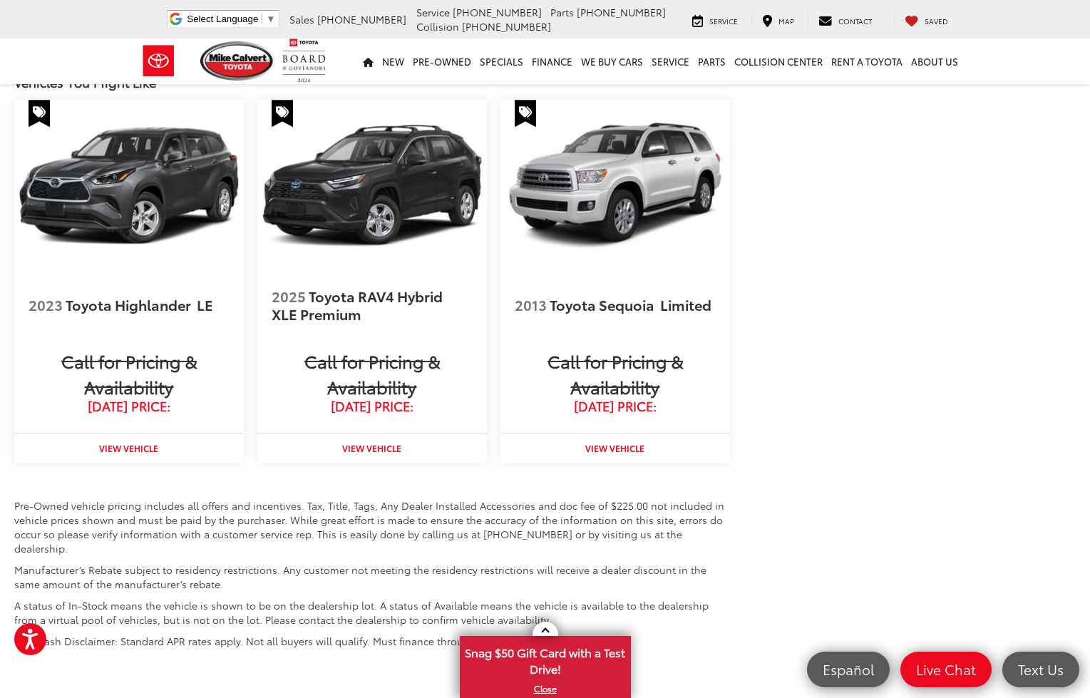
scroll to position [1492, 0]
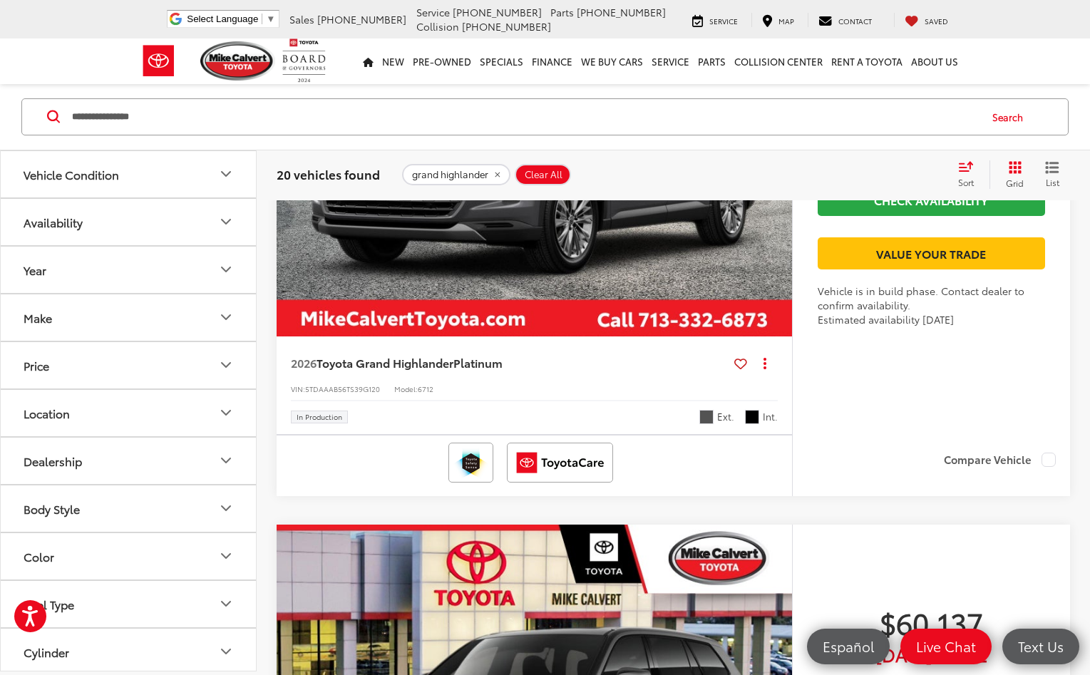
scroll to position [2958, 0]
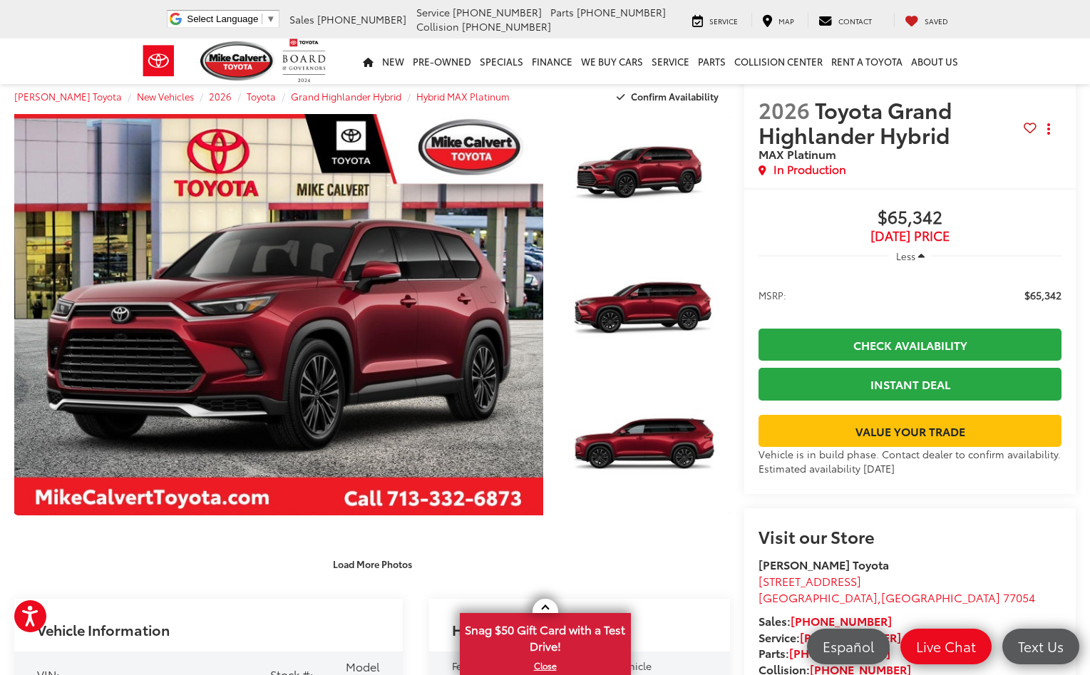
scroll to position [10, 0]
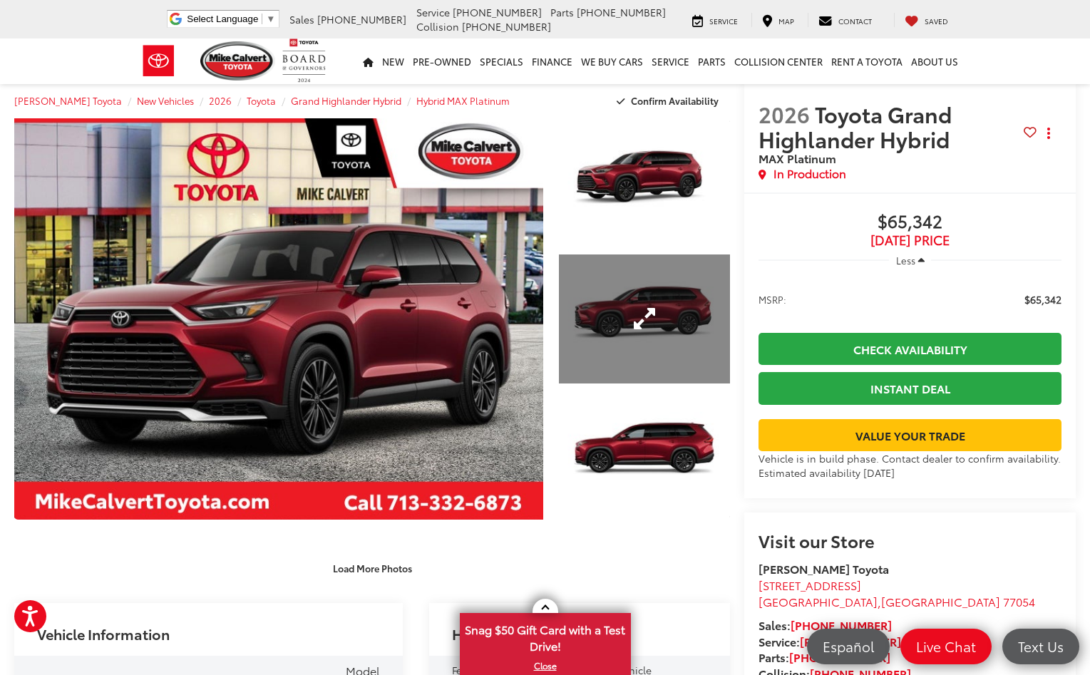
click at [662, 315] on link "Expand Photo 2" at bounding box center [644, 319] width 171 height 128
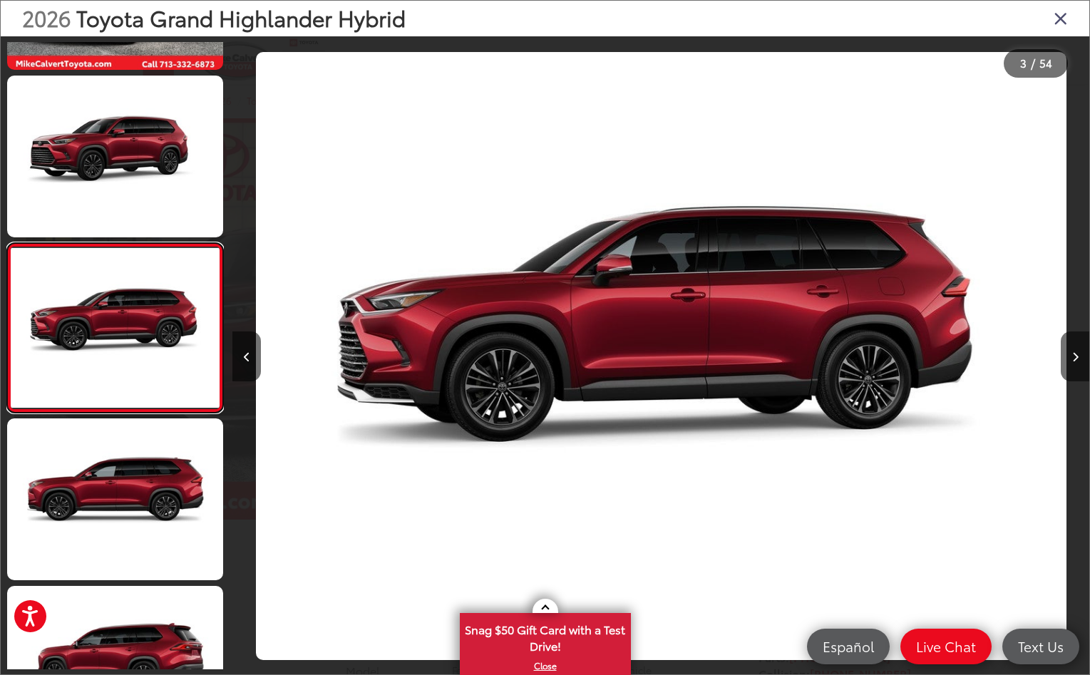
scroll to position [148, 0]
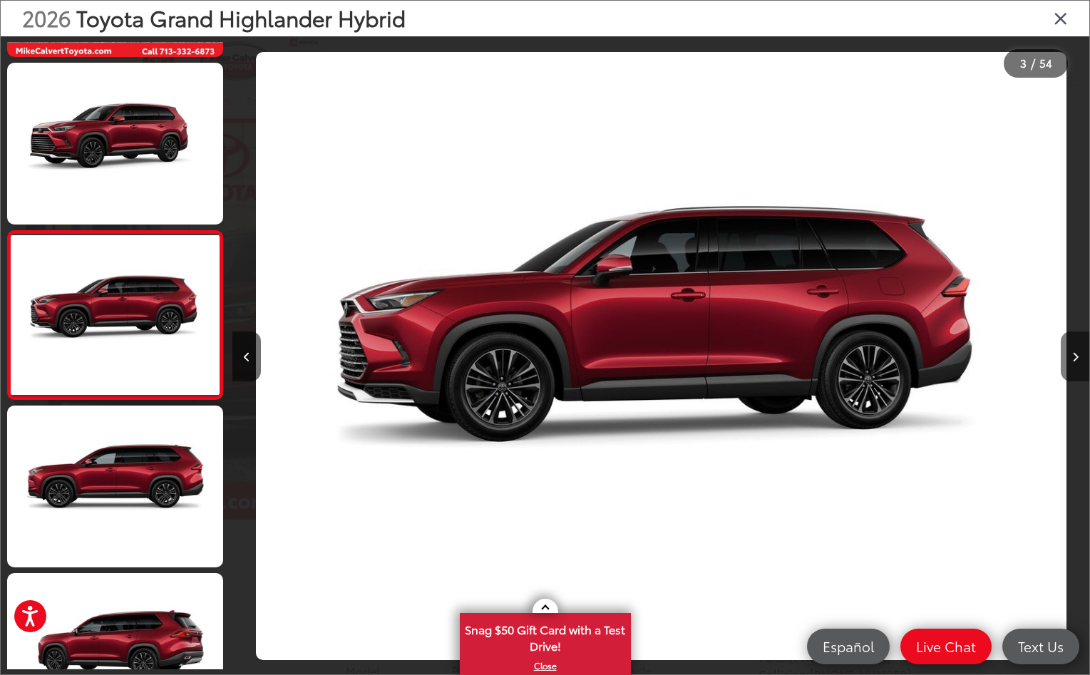
click at [1069, 362] on button "Next image" at bounding box center [1075, 357] width 29 height 50
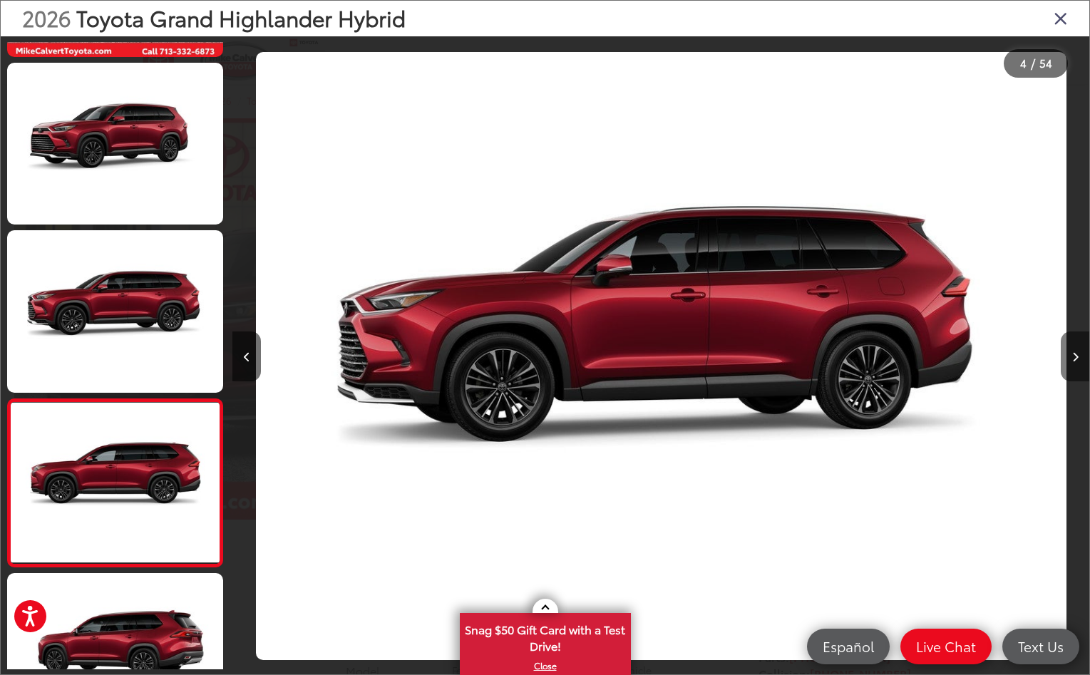
scroll to position [0, 2570]
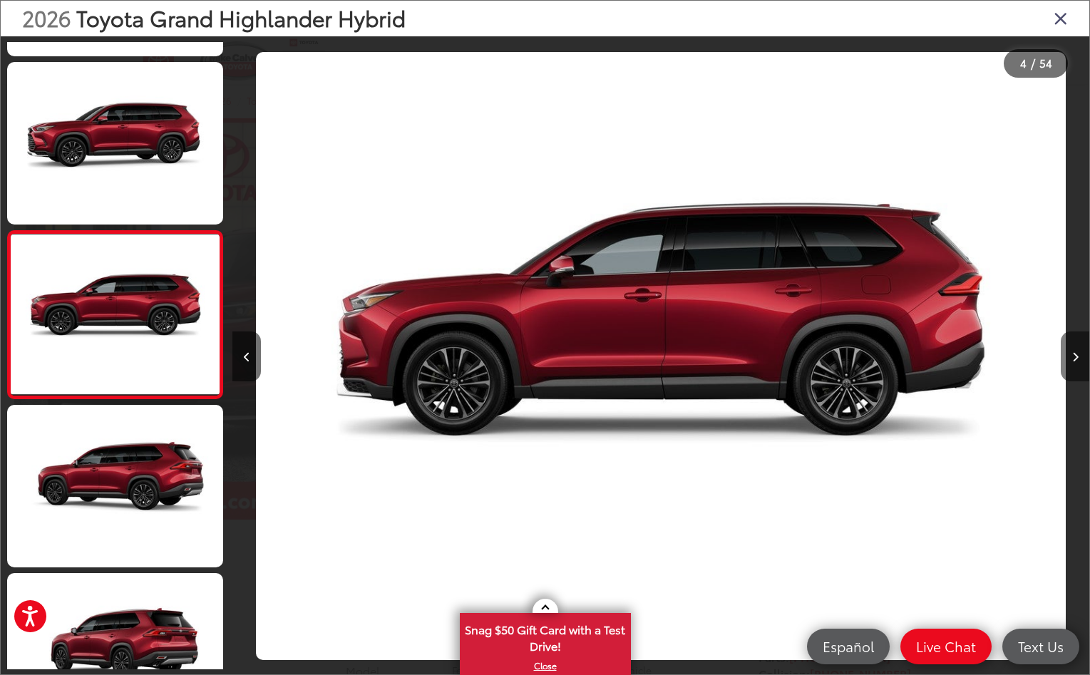
click at [1069, 362] on button "Next image" at bounding box center [1075, 357] width 29 height 50
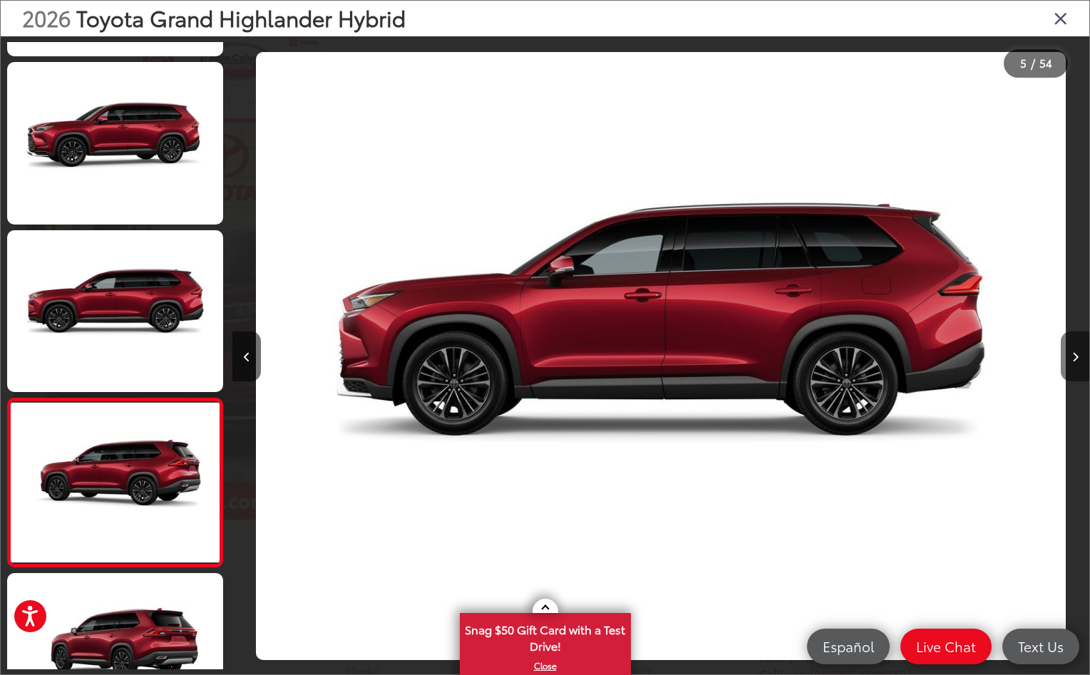
scroll to position [0, 3427]
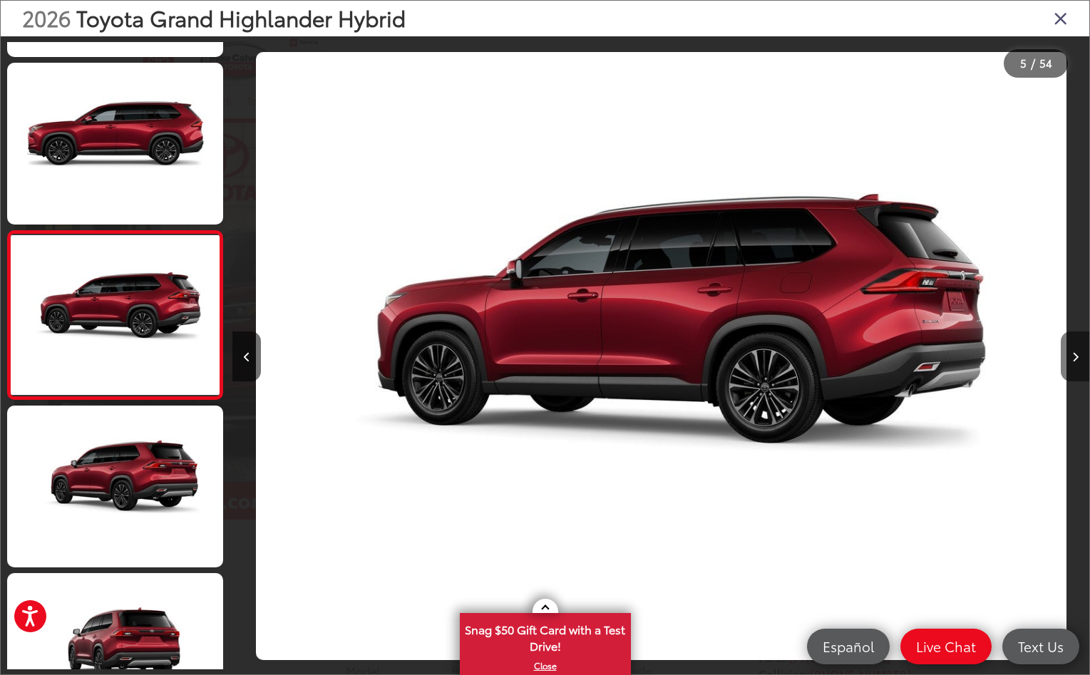
click at [1069, 362] on button "Next image" at bounding box center [1075, 357] width 29 height 50
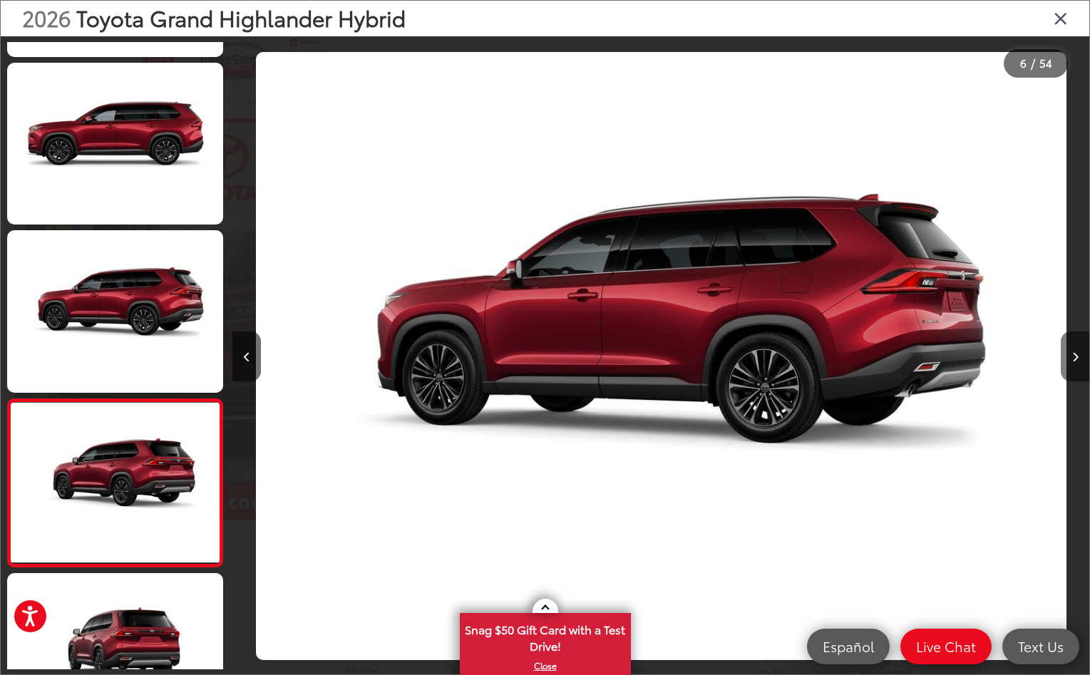
scroll to position [0, 4284]
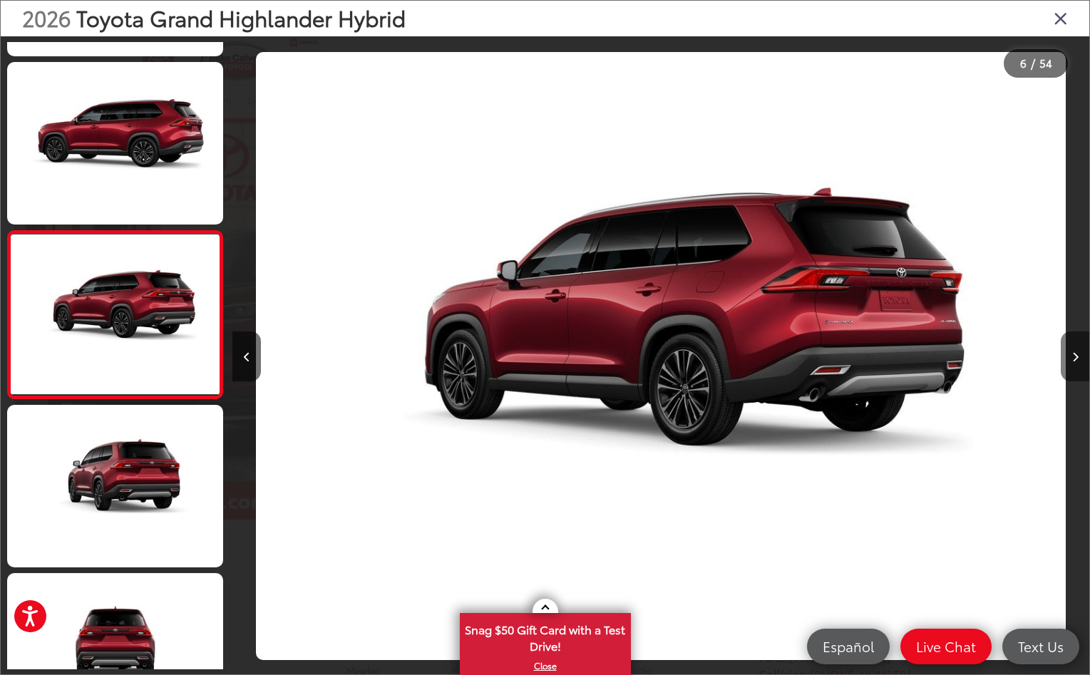
click at [1069, 362] on button "Next image" at bounding box center [1075, 357] width 29 height 50
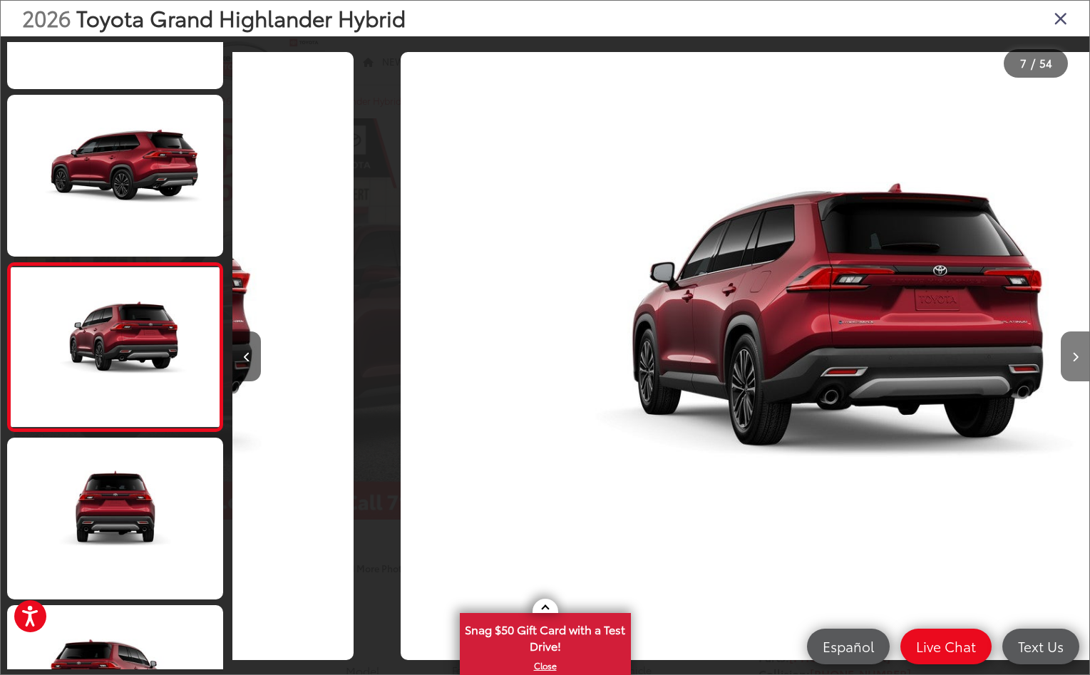
scroll to position [0, 5141]
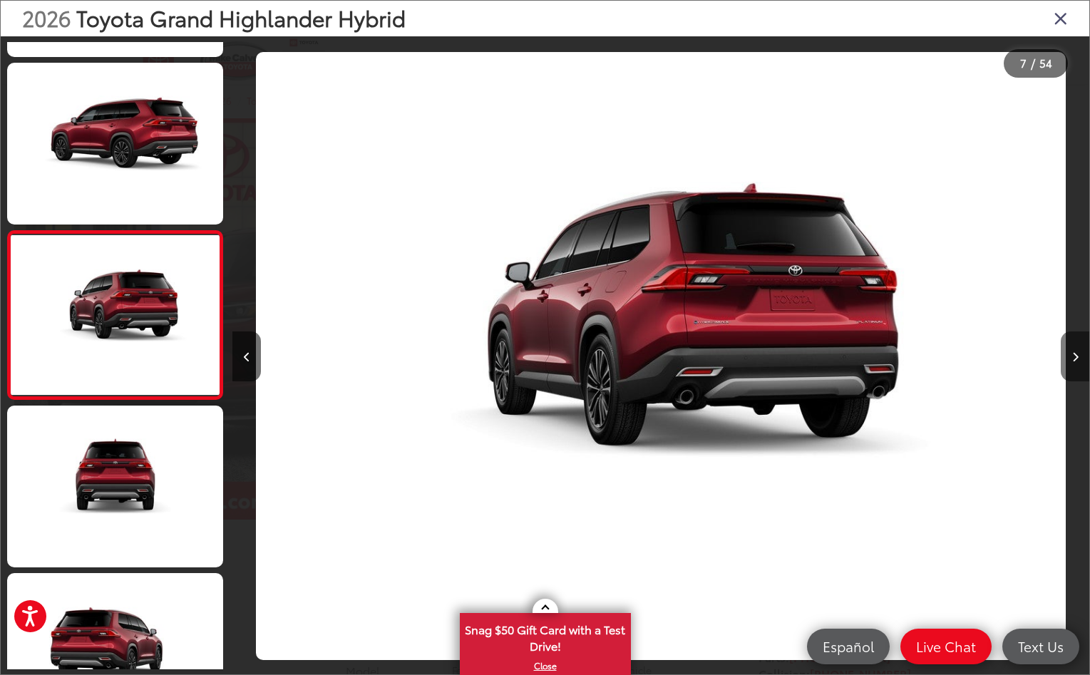
click at [1069, 362] on button "Next image" at bounding box center [1075, 357] width 29 height 50
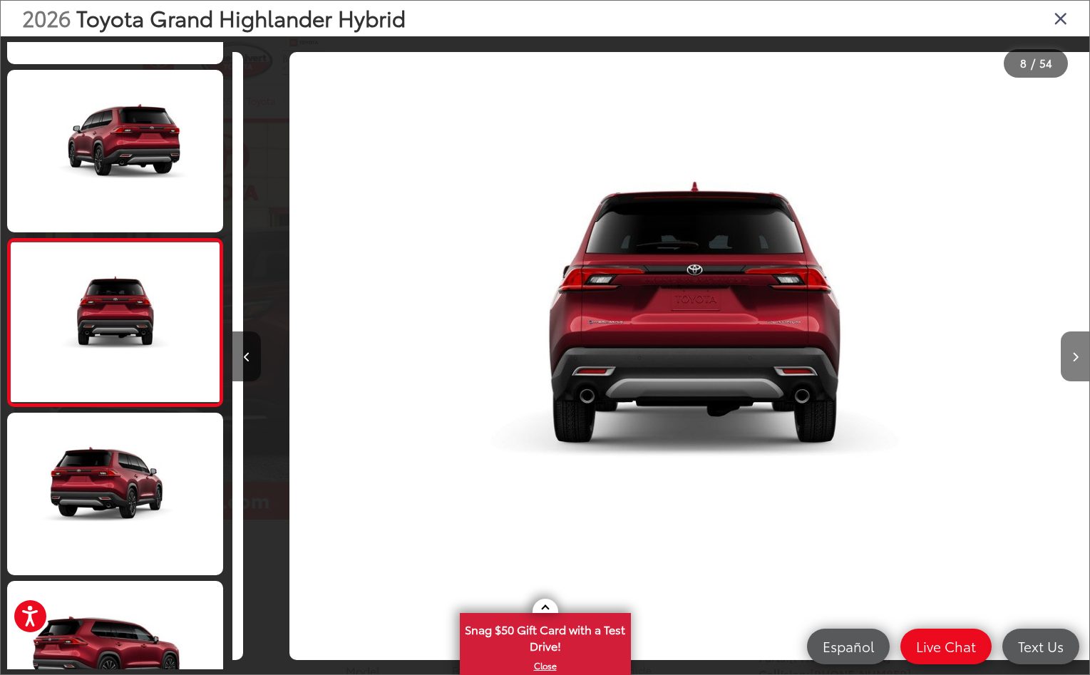
scroll to position [988, 0]
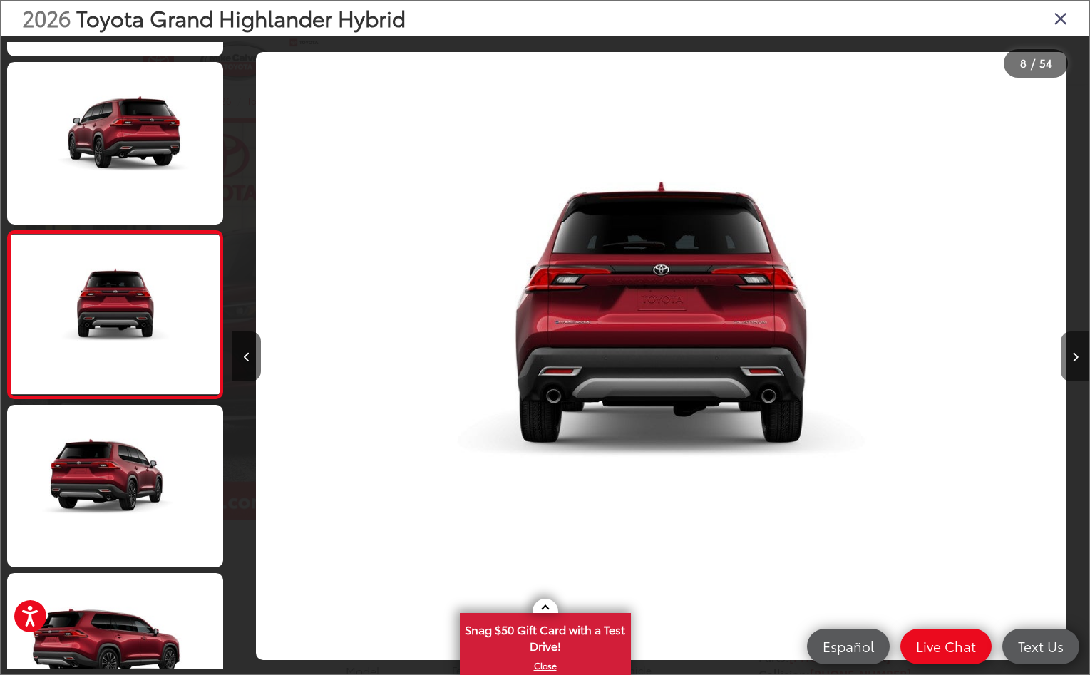
click at [1069, 362] on button "Next image" at bounding box center [1075, 357] width 29 height 50
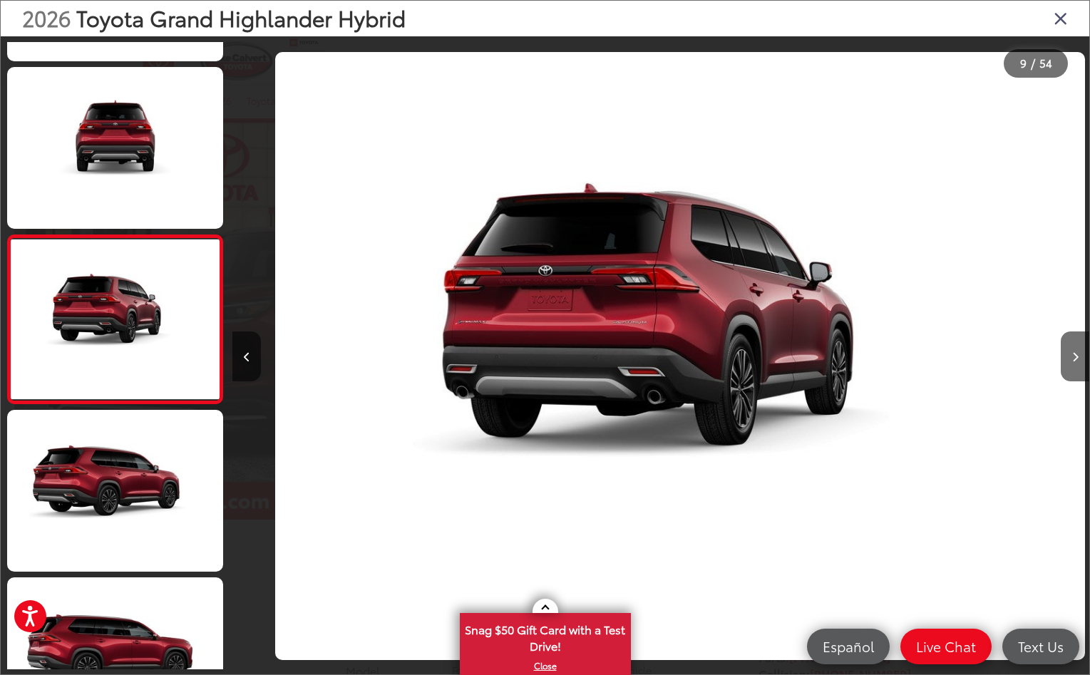
scroll to position [0, 6854]
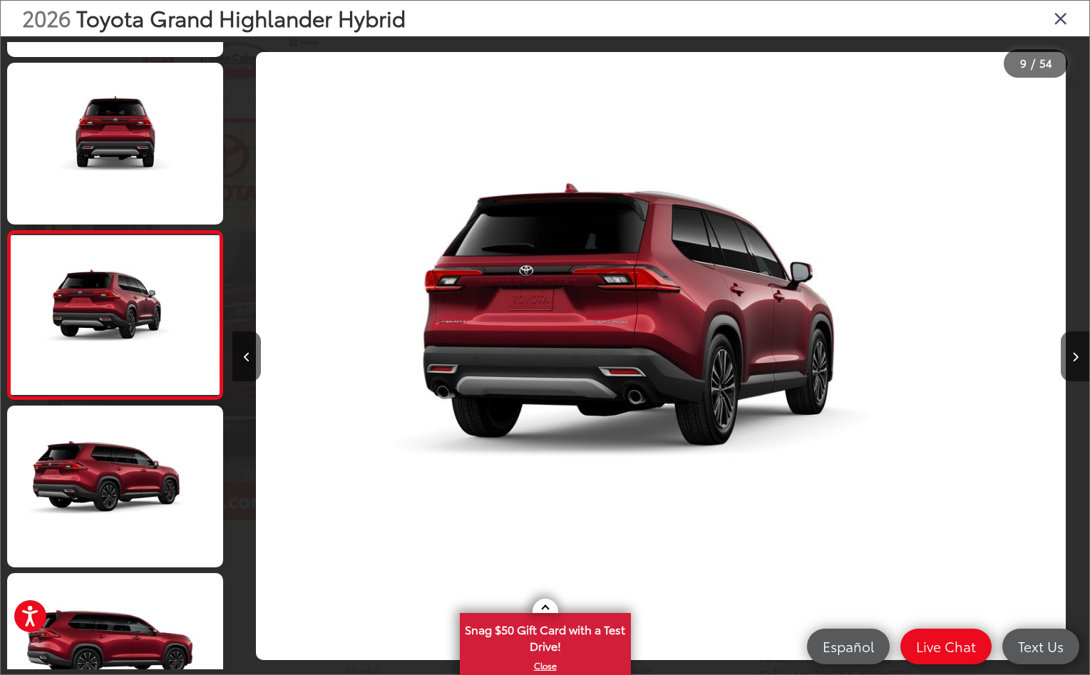
click at [1058, 16] on icon "Close gallery" at bounding box center [1061, 18] width 14 height 19
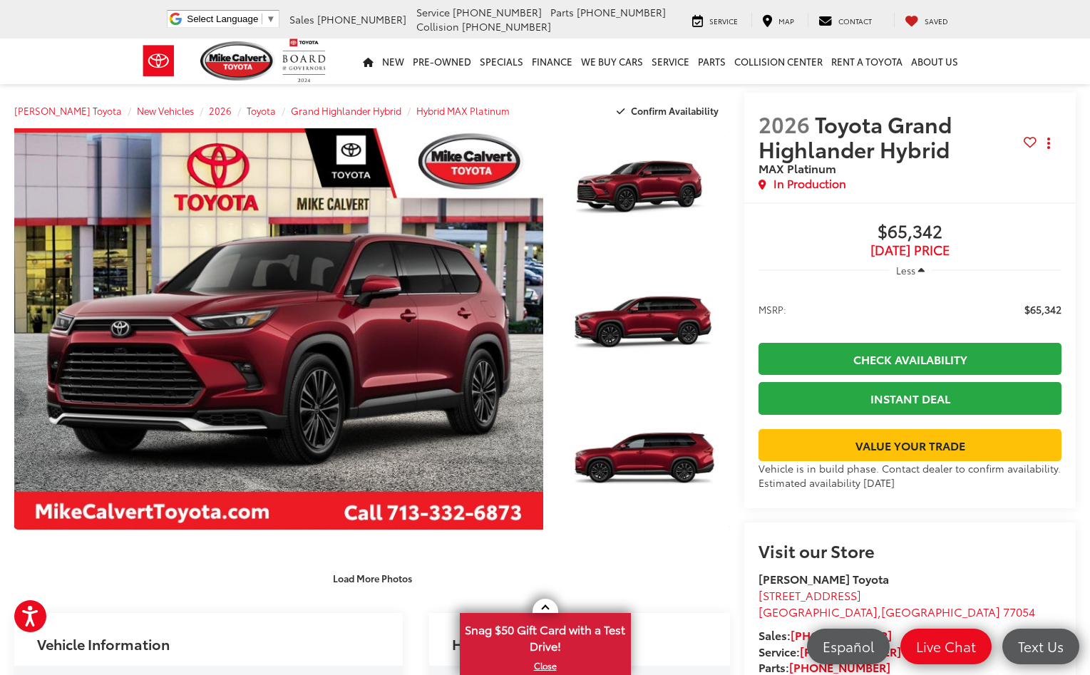
scroll to position [0, 0]
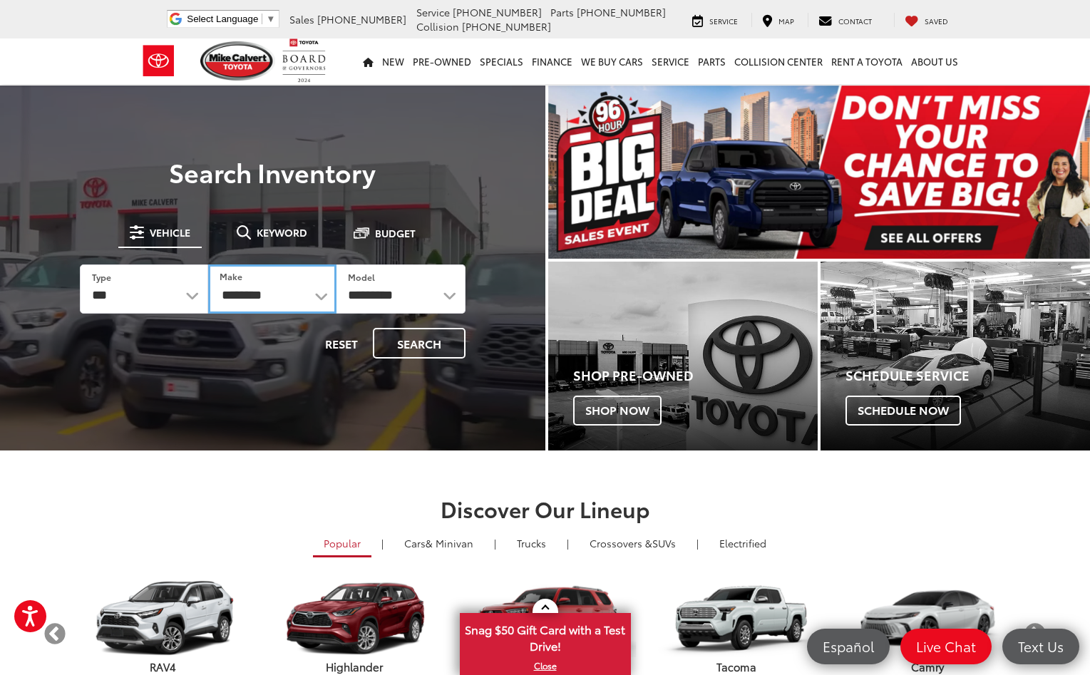
select select "*****"
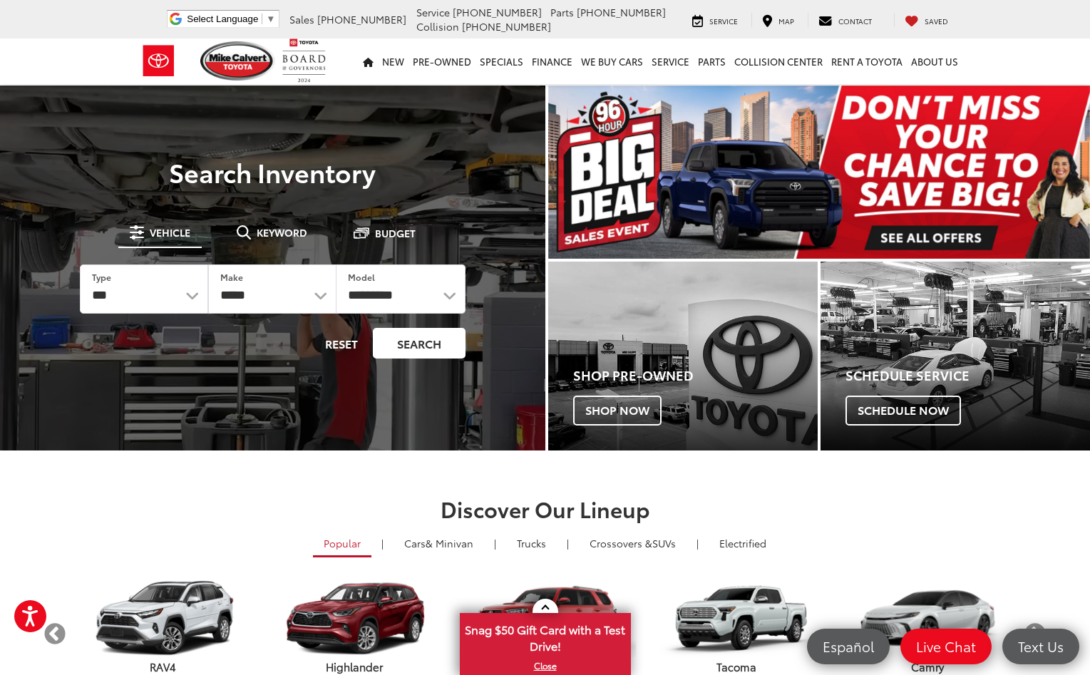
click at [410, 339] on button "Search" at bounding box center [419, 343] width 93 height 31
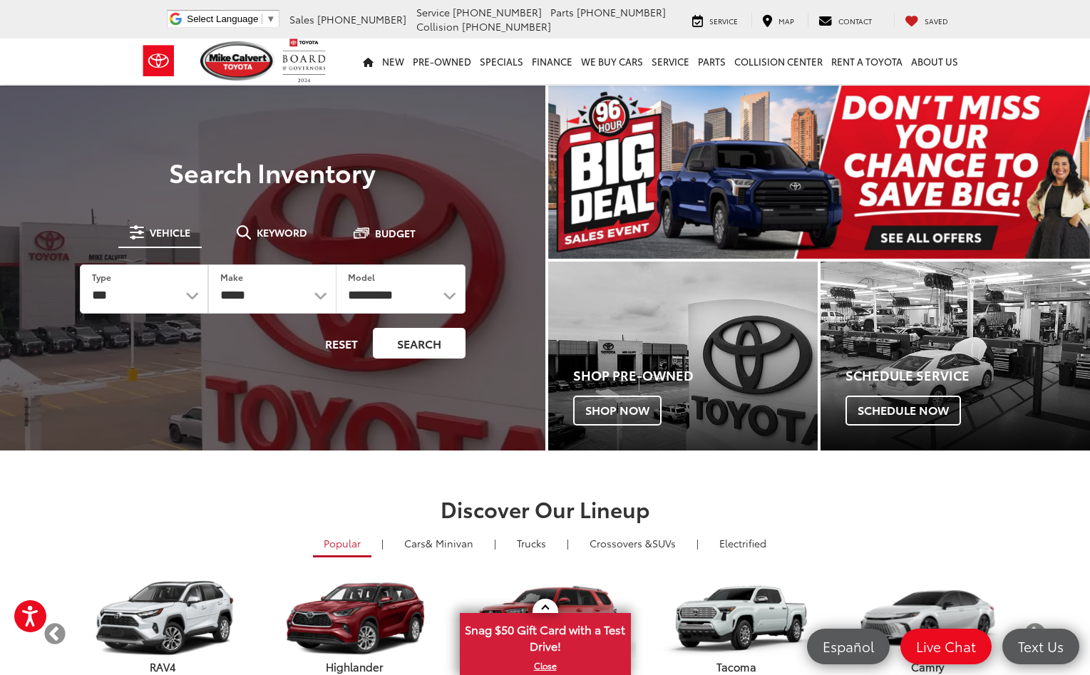
click at [410, 339] on button "Search" at bounding box center [419, 343] width 93 height 31
